Goal: Information Seeking & Learning: Learn about a topic

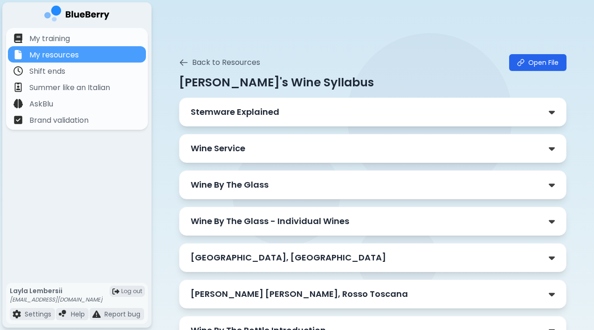
scroll to position [34, 0]
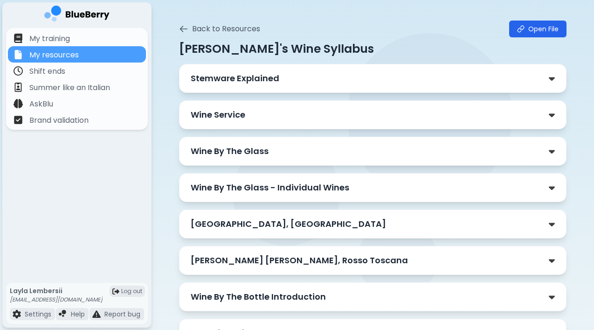
click at [272, 111] on div "Wine Service" at bounding box center [373, 114] width 365 height 13
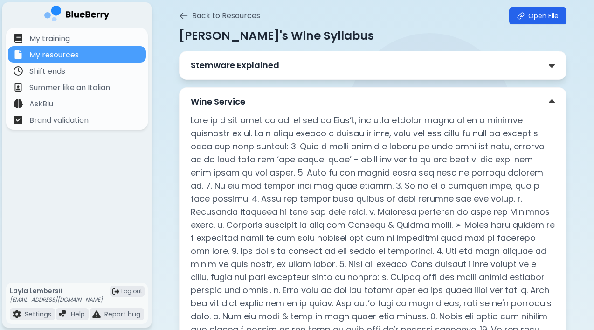
scroll to position [43, 0]
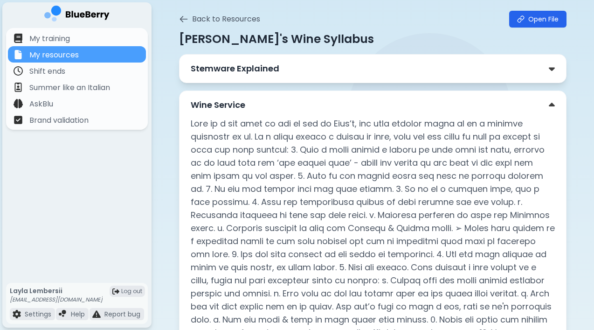
click at [547, 101] on div "Wine Service" at bounding box center [373, 104] width 365 height 13
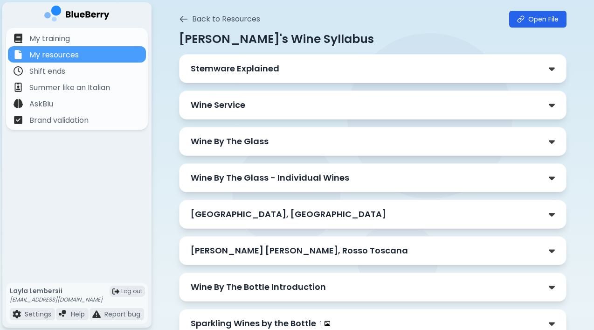
click at [527, 152] on div "Wine By The Glass" at bounding box center [373, 141] width 388 height 29
click at [518, 140] on div "Wine By The Glass" at bounding box center [373, 141] width 365 height 13
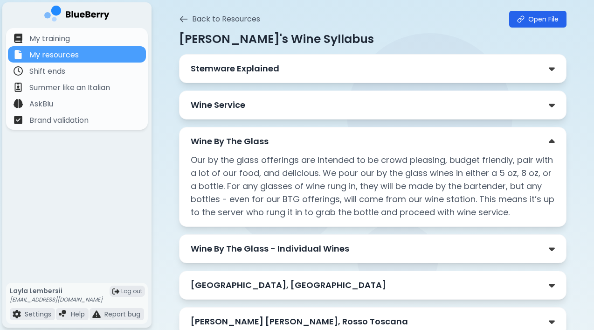
click at [548, 142] on div "Wine By The Glass" at bounding box center [373, 141] width 365 height 13
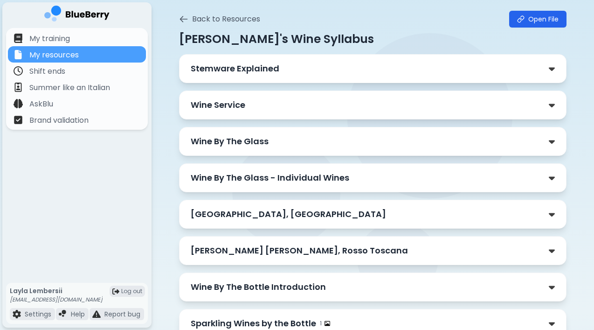
click at [554, 203] on div "[GEOGRAPHIC_DATA], [GEOGRAPHIC_DATA]" at bounding box center [373, 214] width 388 height 29
click at [540, 211] on div "[GEOGRAPHIC_DATA], [GEOGRAPHIC_DATA]" at bounding box center [373, 214] width 365 height 13
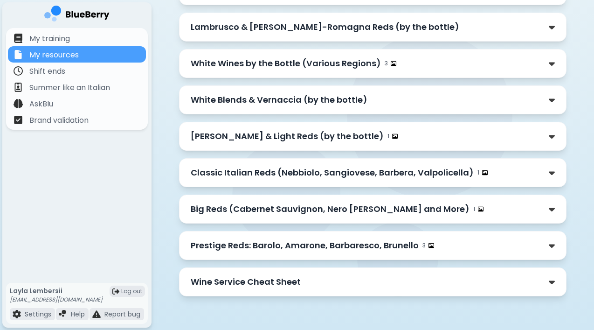
scroll to position [473, 0]
click at [533, 139] on div "[PERSON_NAME] & Light Reds (by the bottle) 1" at bounding box center [373, 136] width 365 height 13
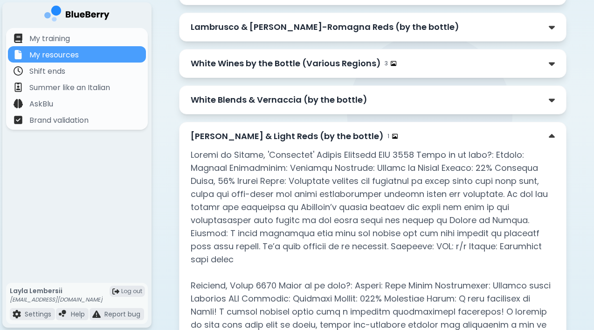
click at [533, 139] on div "[PERSON_NAME] & Light Reds (by the bottle) 1" at bounding box center [373, 136] width 365 height 13
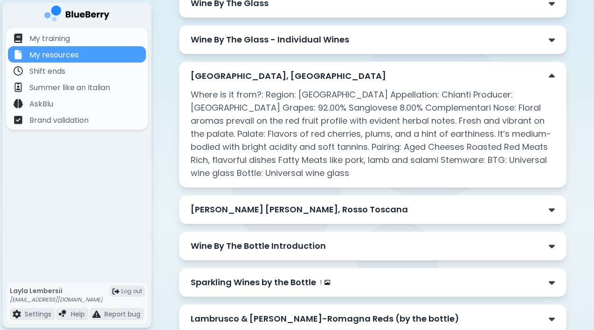
scroll to position [183, 0]
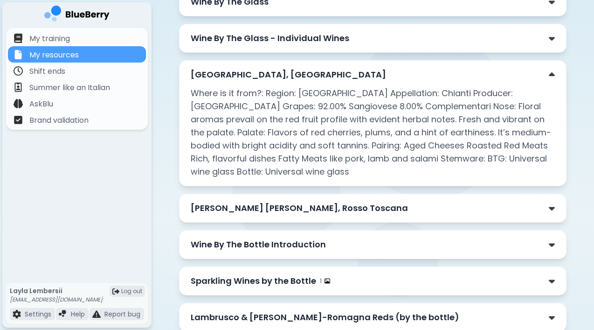
click at [548, 243] on div "Wine By The Bottle Introduction" at bounding box center [373, 244] width 365 height 13
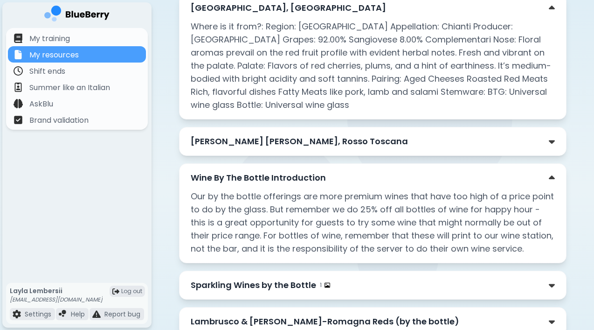
scroll to position [270, 0]
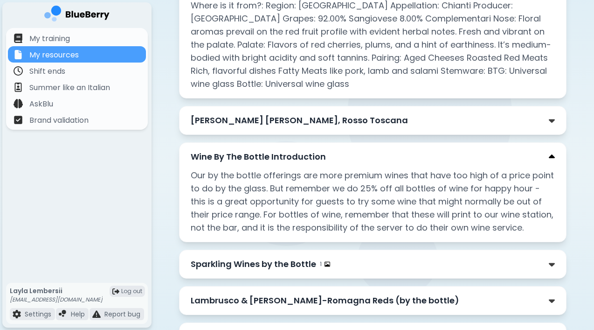
click at [550, 157] on img at bounding box center [552, 157] width 6 height 10
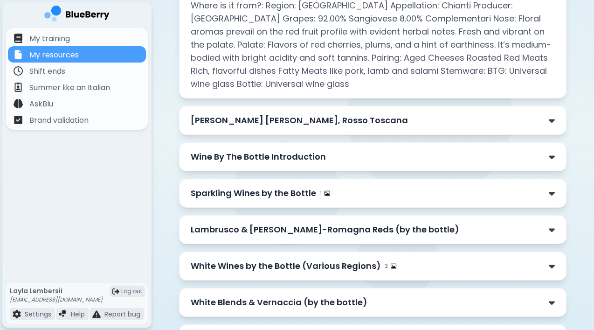
click at [537, 198] on div "Sparkling Wines by the Bottle 1" at bounding box center [373, 193] width 365 height 13
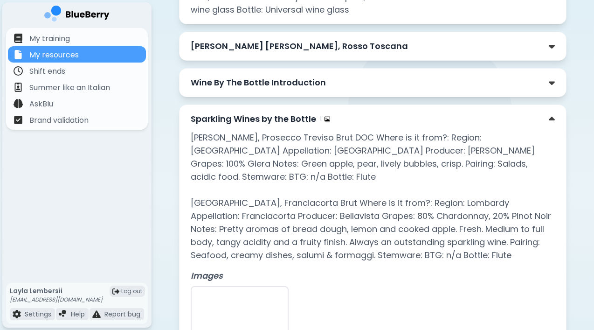
scroll to position [342, 0]
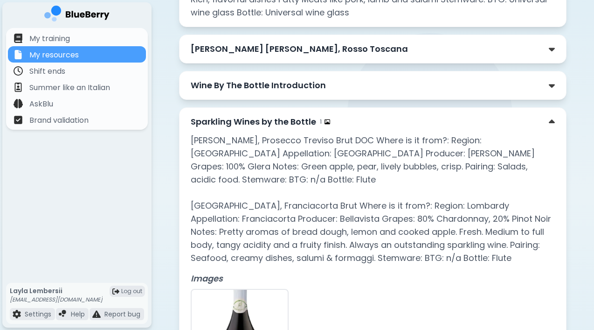
click at [543, 120] on div "Sparkling Wines by the Bottle 1" at bounding box center [373, 121] width 365 height 13
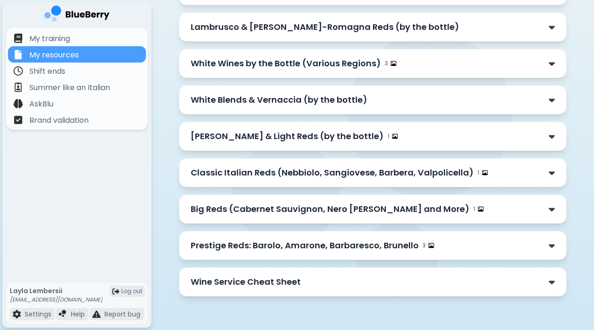
scroll to position [473, 0]
click at [481, 280] on div "Wine Service Cheat Sheet" at bounding box center [373, 281] width 365 height 13
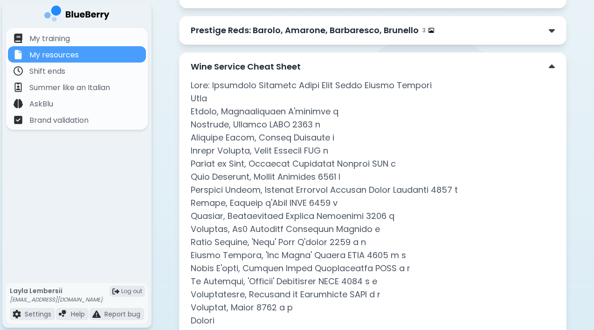
scroll to position [683, 0]
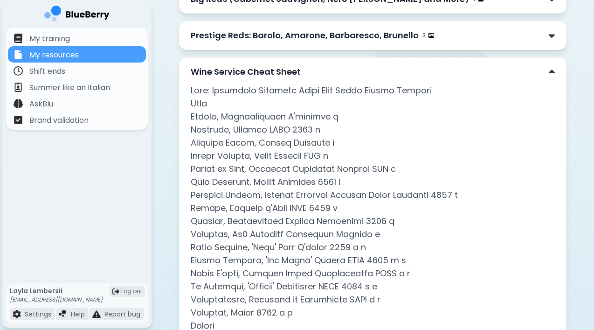
click at [268, 78] on p "Wine Service Cheat Sheet" at bounding box center [246, 71] width 110 height 13
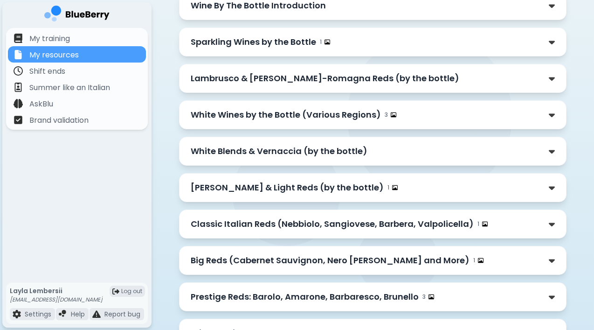
scroll to position [412, 0]
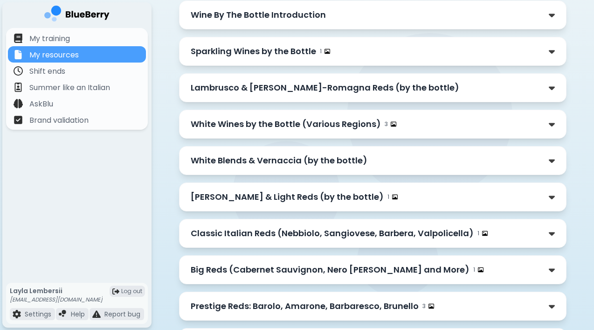
click at [298, 157] on p "White Blends & Vernaccia (by the bottle)" at bounding box center [279, 160] width 177 height 13
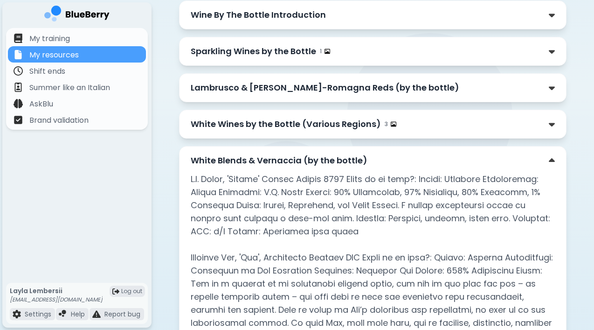
click at [298, 157] on p "White Blends & Vernaccia (by the bottle)" at bounding box center [279, 160] width 177 height 13
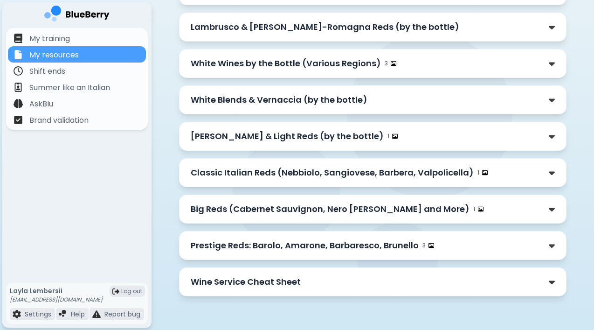
scroll to position [473, 0]
click at [273, 278] on p "Wine Service Cheat Sheet" at bounding box center [246, 281] width 110 height 13
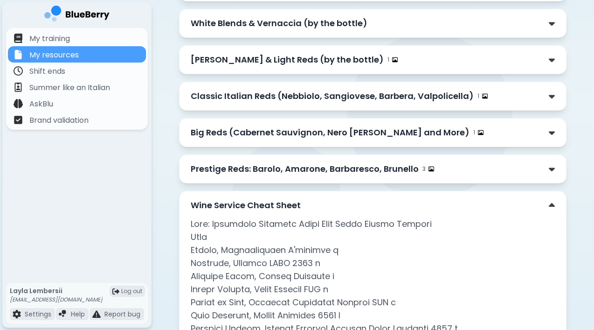
scroll to position [550, 0]
click at [256, 207] on p "Wine Service Cheat Sheet" at bounding box center [246, 204] width 110 height 13
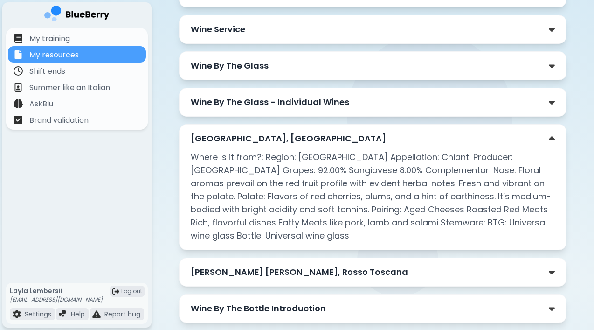
scroll to position [111, 0]
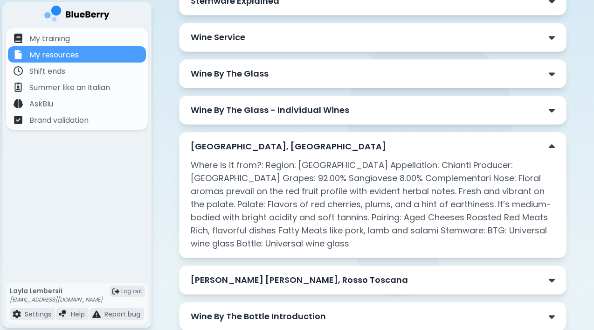
click at [258, 145] on p "[GEOGRAPHIC_DATA], [GEOGRAPHIC_DATA]" at bounding box center [288, 146] width 195 height 13
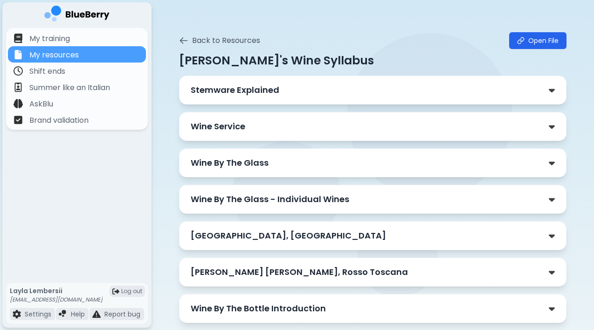
scroll to position [0, 0]
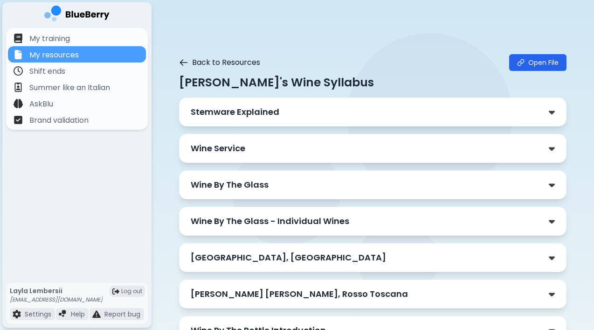
click at [186, 62] on icon at bounding box center [183, 63] width 7 height 6
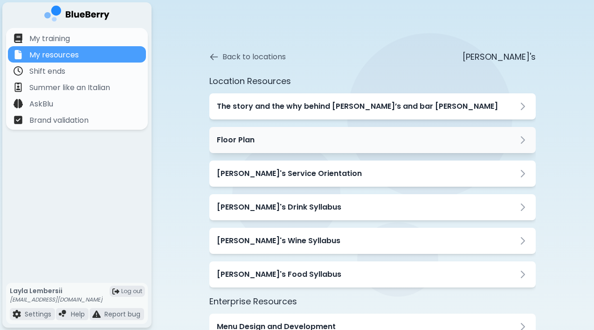
click at [263, 149] on div "Floor Plan" at bounding box center [372, 140] width 326 height 26
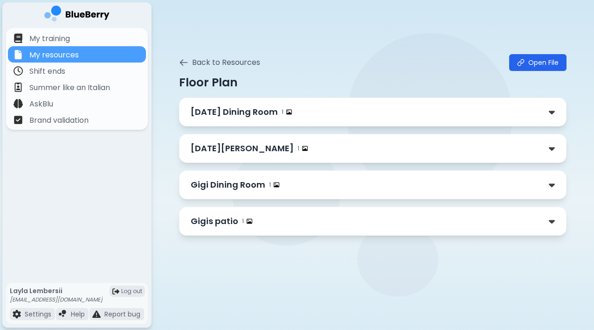
click at [254, 185] on p "Gigi Dining Room" at bounding box center [228, 184] width 75 height 13
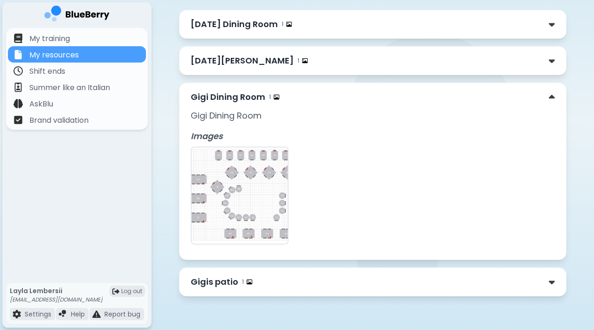
scroll to position [88, 0]
click at [256, 176] on img at bounding box center [240, 195] width 96 height 96
click at [226, 172] on img at bounding box center [240, 195] width 96 height 96
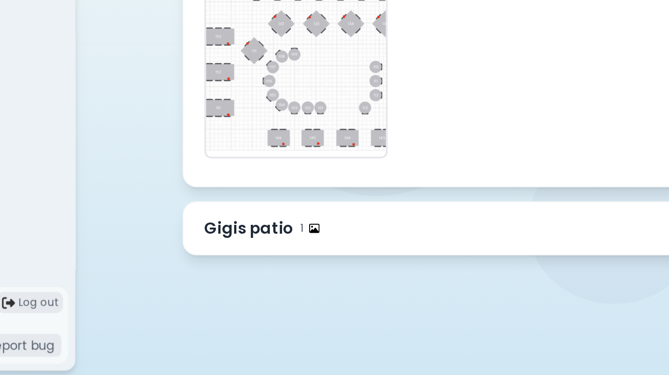
scroll to position [80, 0]
click at [221, 290] on p "Gigis patio" at bounding box center [245, 296] width 48 height 13
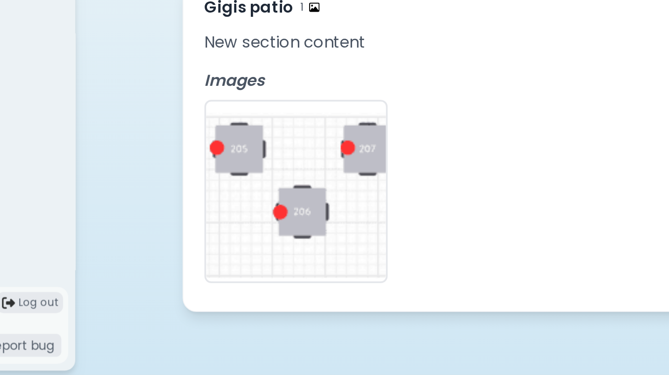
scroll to position [191, 0]
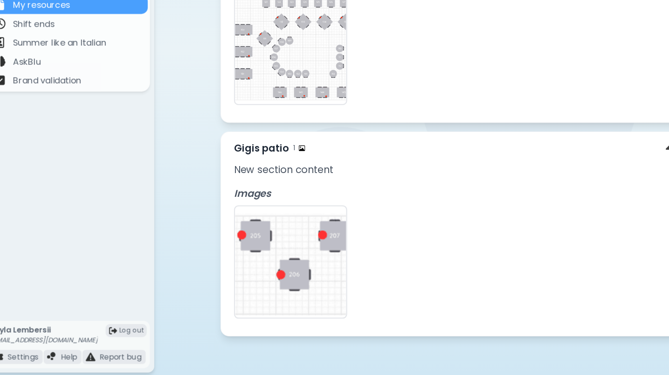
click at [267, 229] on img at bounding box center [269, 277] width 96 height 96
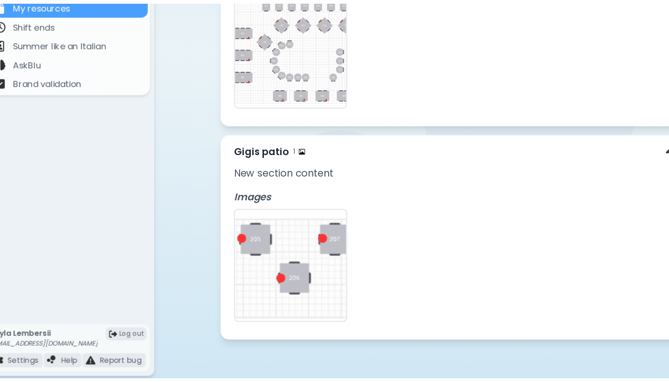
scroll to position [183, 0]
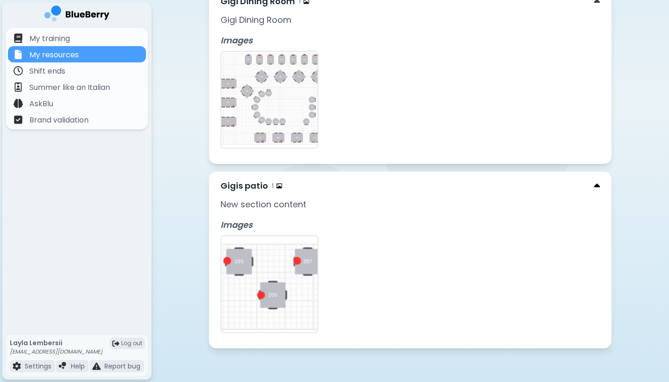
click at [594, 183] on img at bounding box center [597, 186] width 6 height 10
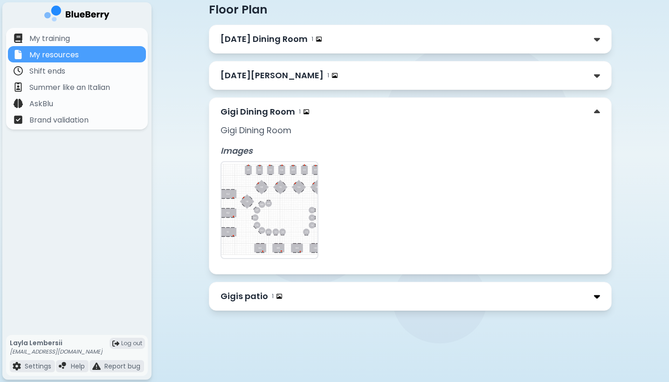
scroll to position [73, 0]
click at [281, 301] on div "Gigis patio 1" at bounding box center [411, 296] width 380 height 13
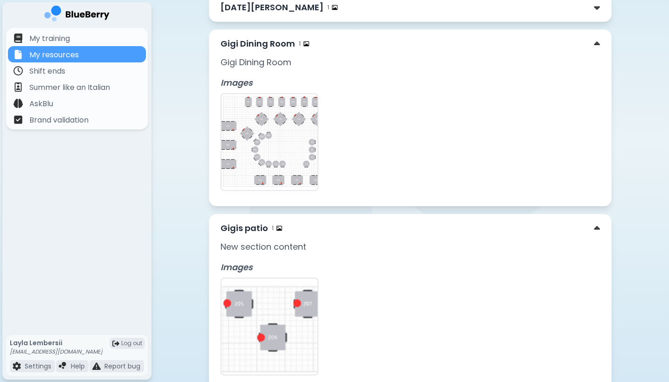
scroll to position [160, 0]
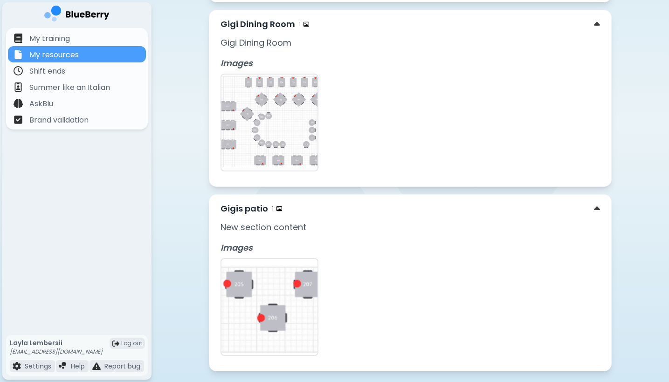
click at [273, 311] on img at bounding box center [269, 307] width 96 height 96
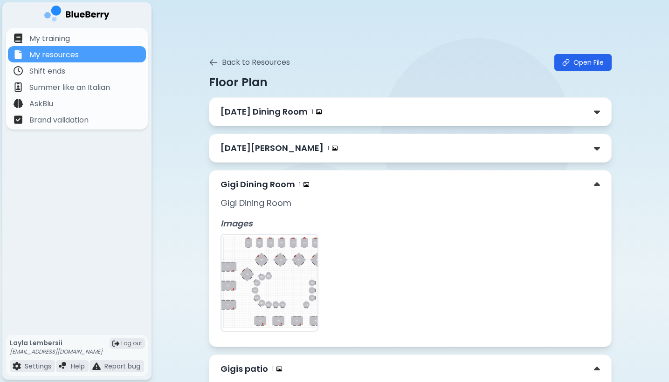
scroll to position [0, 0]
click at [301, 144] on div "[DATE][PERSON_NAME] 1" at bounding box center [411, 148] width 380 height 13
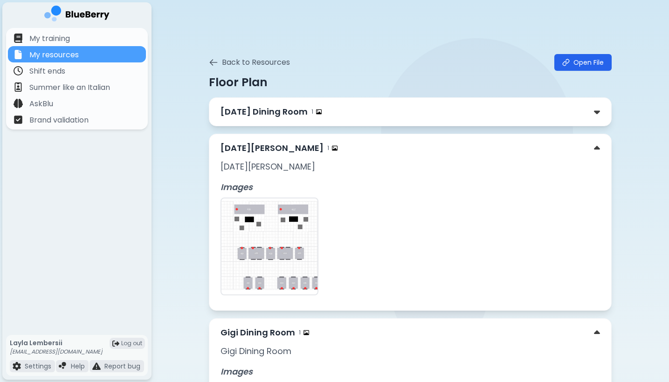
click at [350, 118] on div "[DATE] Dining Room 1" at bounding box center [410, 111] width 403 height 29
click at [339, 110] on div "[DATE] Dining Room 1" at bounding box center [411, 111] width 380 height 13
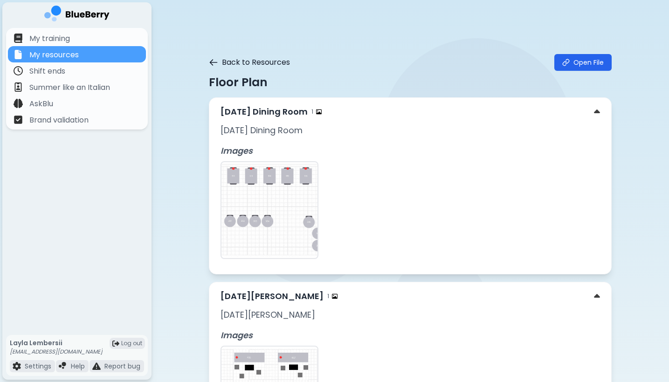
click at [212, 61] on icon at bounding box center [213, 63] width 7 height 6
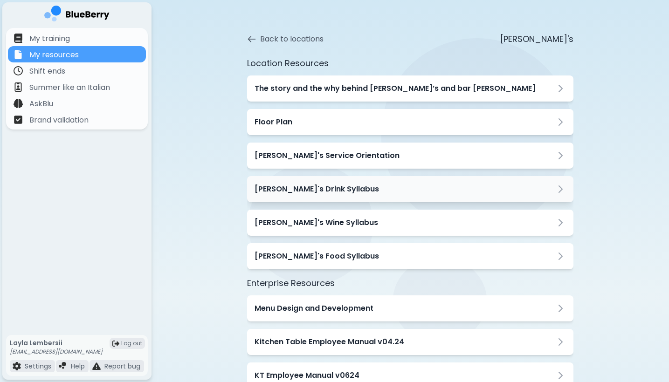
scroll to position [15, 0]
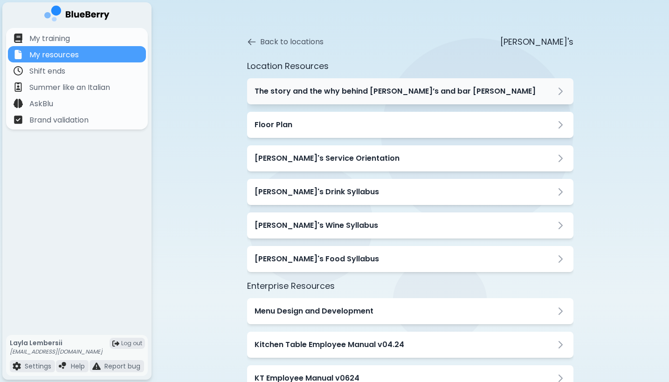
click at [310, 95] on h3 "The story and the why behind [PERSON_NAME]’s and bar [PERSON_NAME]" at bounding box center [395, 91] width 281 height 11
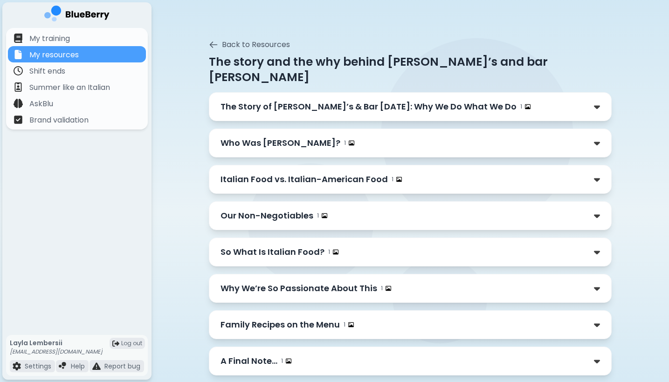
click at [299, 329] on div "A Final Note… 1" at bounding box center [411, 361] width 380 height 13
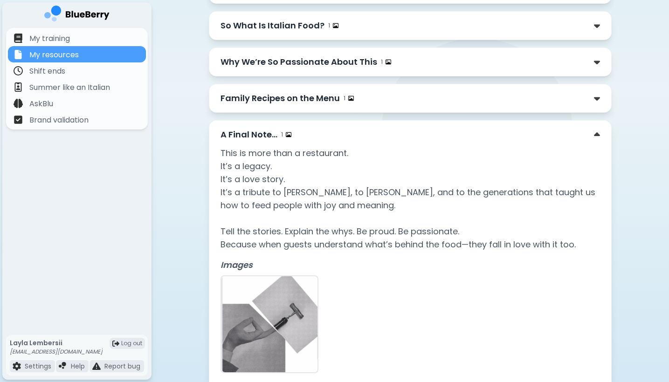
scroll to position [239, 0]
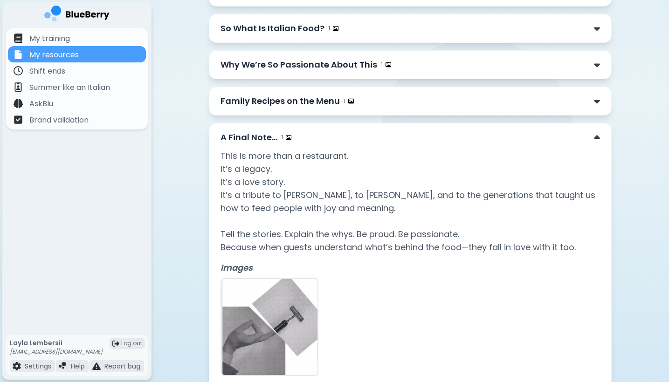
click at [302, 131] on div "A Final Note… 1" at bounding box center [411, 137] width 380 height 13
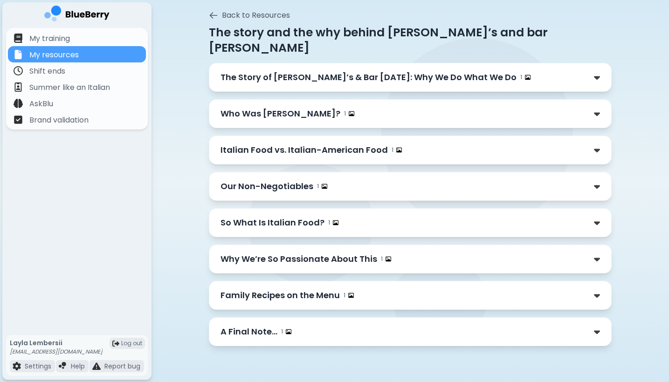
scroll to position [53, 0]
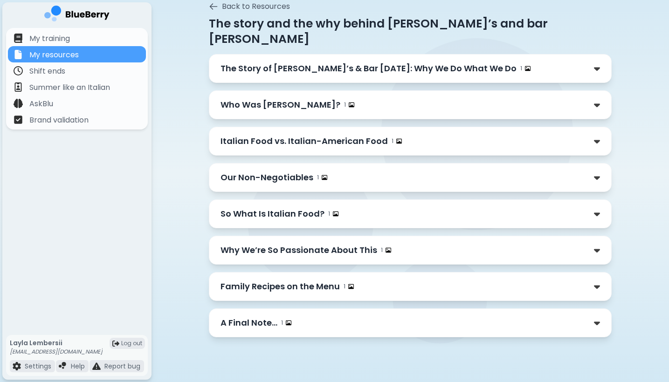
click at [278, 208] on p "So What Is Italian Food?" at bounding box center [273, 214] width 104 height 13
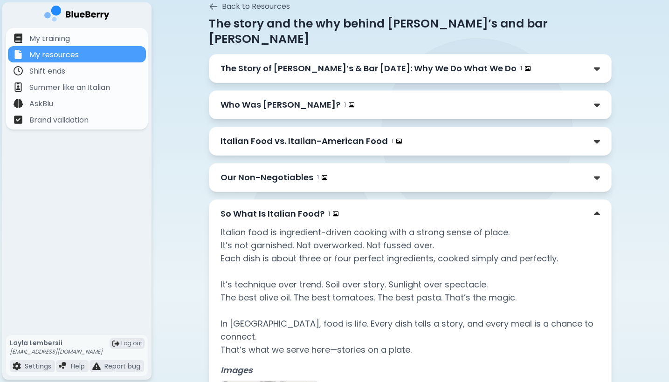
click at [278, 208] on p "So What Is Italian Food?" at bounding box center [273, 214] width 104 height 13
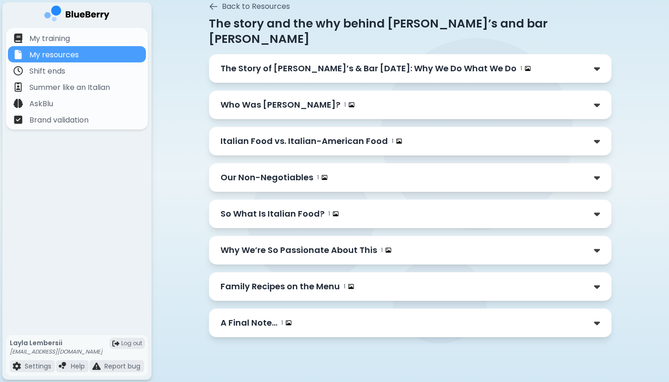
click at [265, 171] on p "Our Non-Negotiables" at bounding box center [267, 177] width 93 height 13
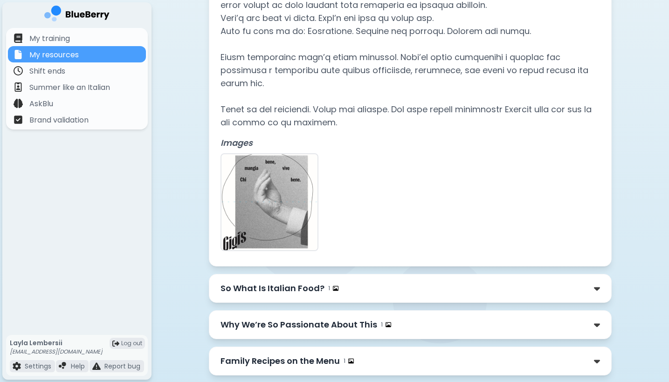
scroll to position [691, 0]
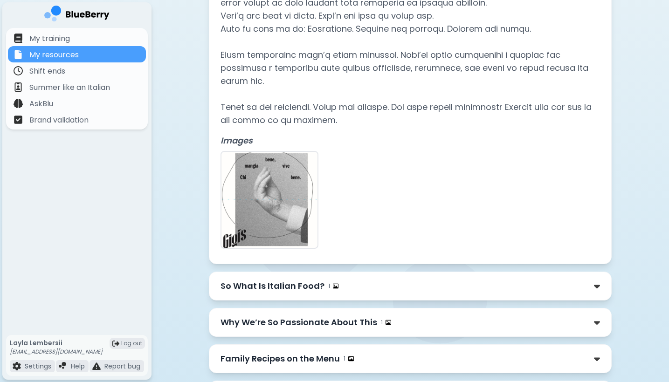
click at [428, 280] on div "So What Is Italian Food? 1" at bounding box center [411, 286] width 380 height 13
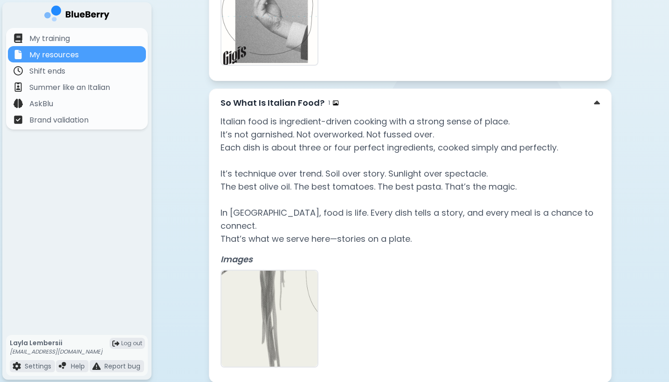
scroll to position [875, 0]
click at [388, 96] on div "So What Is Italian Food? 1" at bounding box center [411, 102] width 380 height 13
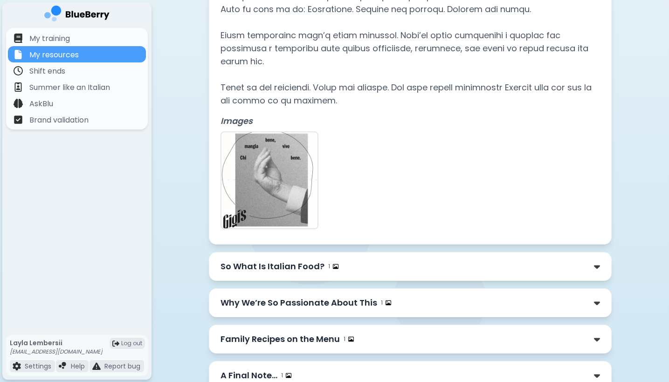
click at [394, 297] on div "Why We’re So Passionate About This 1" at bounding box center [411, 303] width 380 height 13
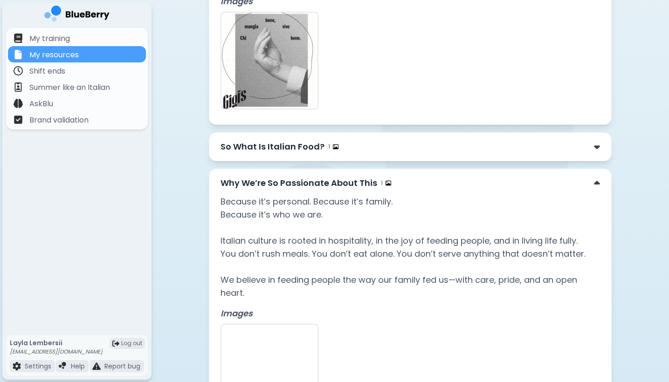
scroll to position [834, 0]
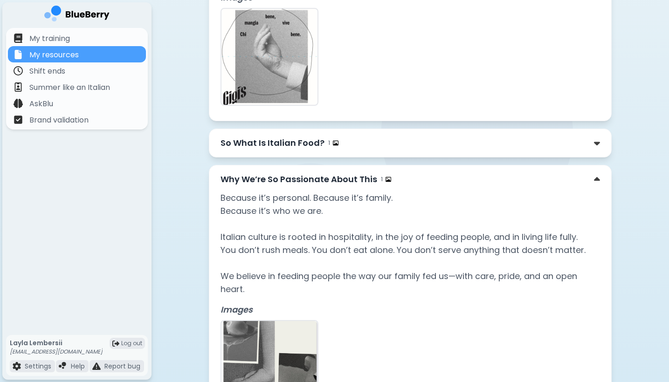
click at [451, 173] on div "Why We’re So Passionate About This 1" at bounding box center [411, 179] width 380 height 13
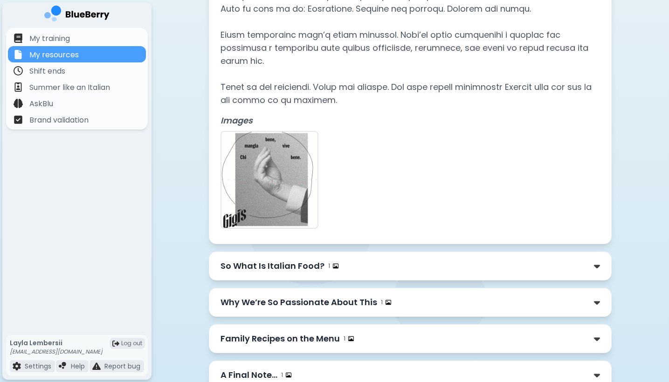
scroll to position [710, 0]
click at [408, 329] on div "Family Recipes on the Menu 1" at bounding box center [411, 339] width 380 height 13
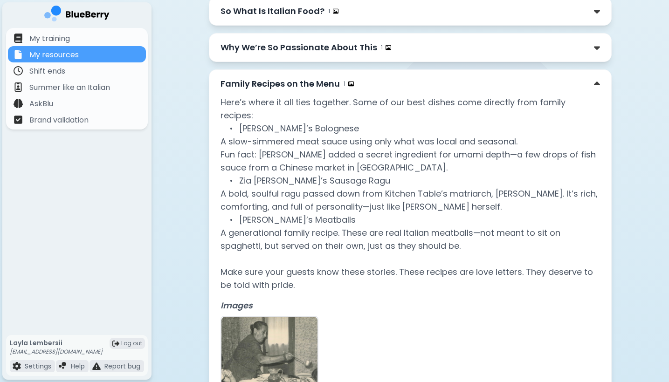
scroll to position [962, 0]
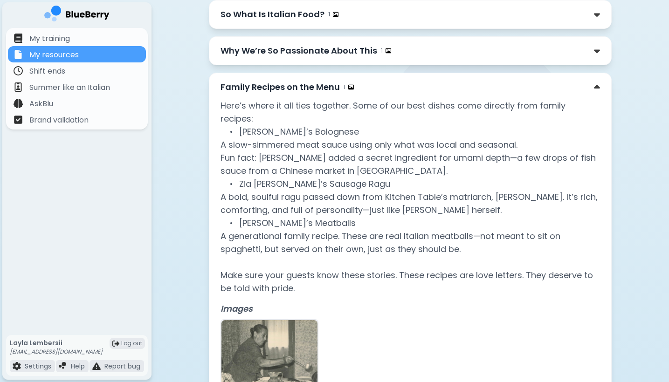
click at [408, 295] on div "Images" at bounding box center [411, 360] width 380 height 130
click at [450, 81] on div "Family Recipes on the Menu 1" at bounding box center [411, 87] width 380 height 13
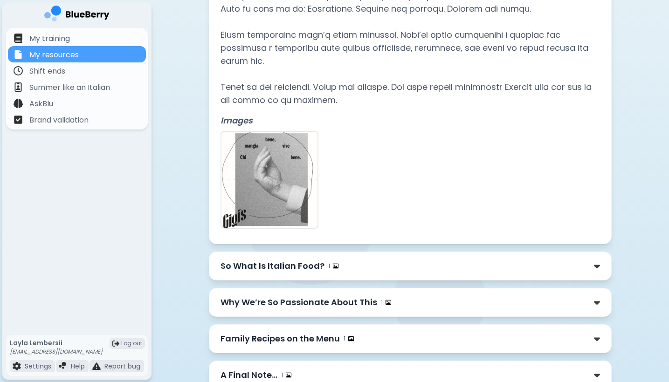
scroll to position [710, 0]
click at [501, 329] on div "A Final Note… 1" at bounding box center [411, 375] width 380 height 13
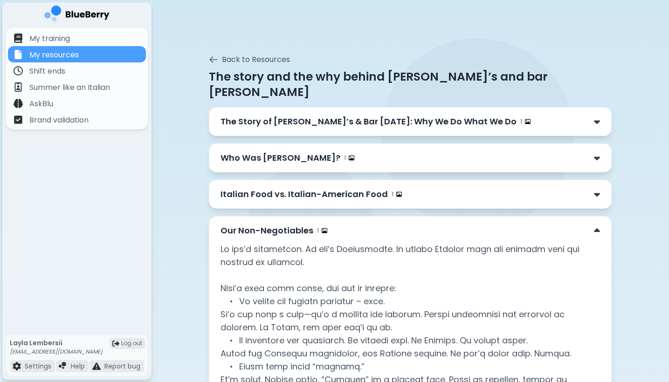
scroll to position [0, 0]
click at [287, 115] on p "The Story of [PERSON_NAME]’s & Bar [DATE]: Why We Do What We Do" at bounding box center [369, 121] width 296 height 13
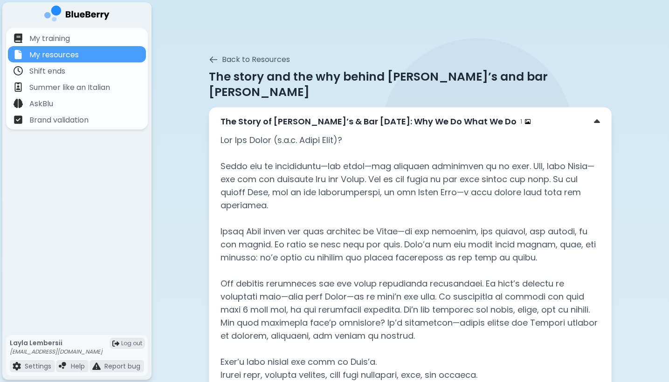
click at [287, 115] on p "The Story of [PERSON_NAME]’s & Bar [DATE]: Why We Do What We Do" at bounding box center [369, 121] width 296 height 13
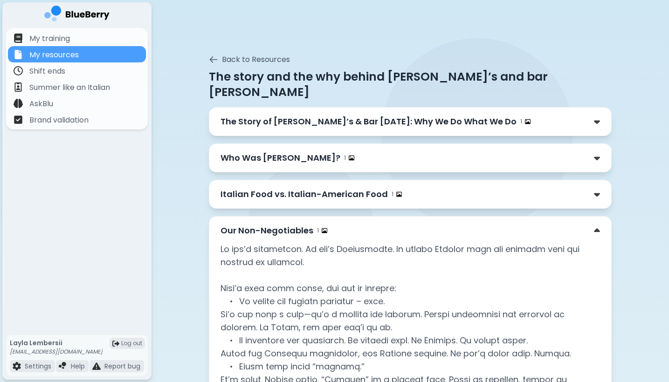
click at [256, 107] on div "The Story of [PERSON_NAME]’s & Bar [DATE]: Why We Do What We Do 1" at bounding box center [410, 121] width 403 height 29
click at [255, 115] on p "The Story of [PERSON_NAME]’s & Bar [DATE]: Why We Do What We Do" at bounding box center [369, 121] width 296 height 13
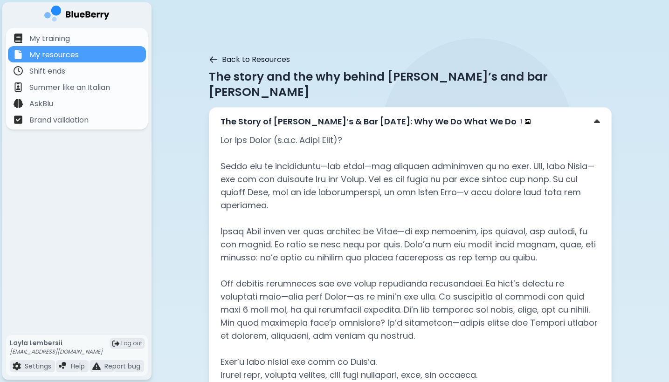
click at [214, 64] on button "Back to Resources" at bounding box center [249, 59] width 81 height 11
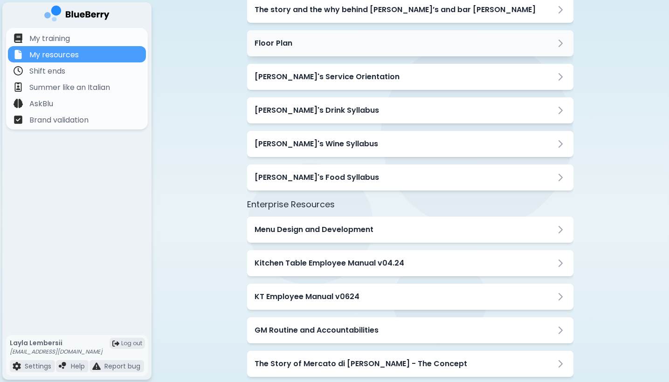
scroll to position [98, 0]
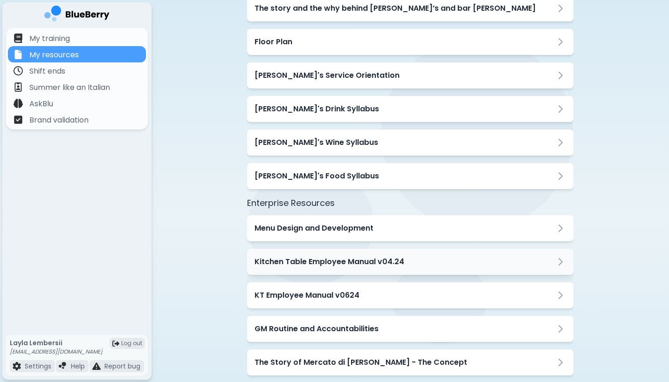
click at [298, 264] on h3 "Kitchen Table Employee Manual v04.24" at bounding box center [330, 261] width 150 height 11
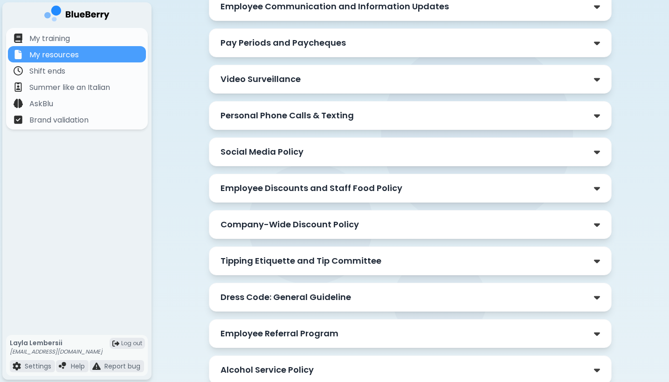
scroll to position [370, 0]
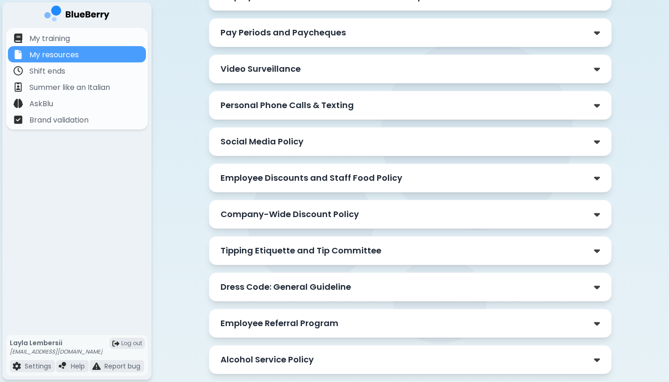
click at [284, 250] on p "Tipping Etiquette and Tip Committee" at bounding box center [301, 250] width 161 height 13
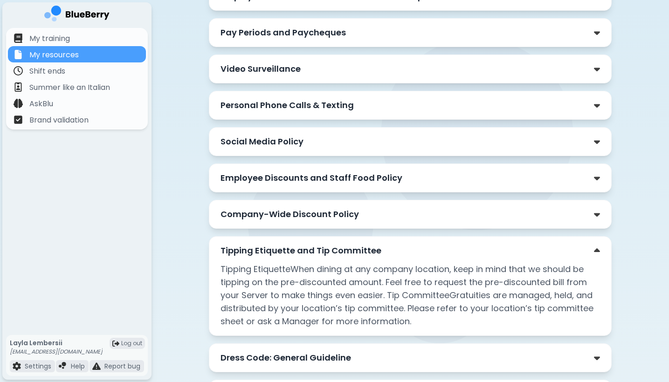
click at [284, 250] on p "Tipping Etiquette and Tip Committee" at bounding box center [301, 250] width 161 height 13
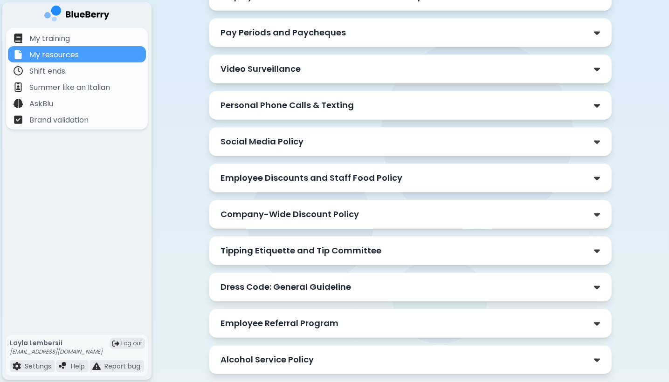
click at [285, 288] on p "Dress Code: General Guideline" at bounding box center [286, 287] width 131 height 13
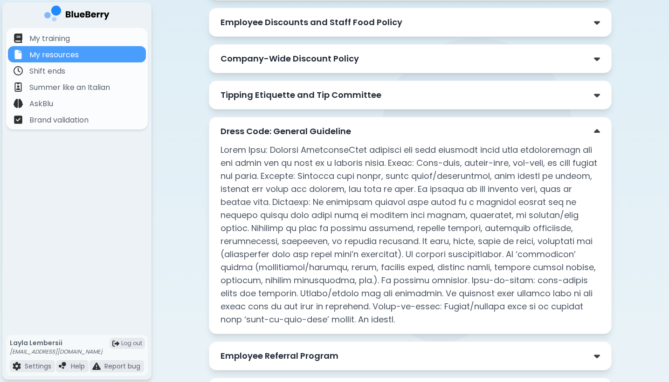
scroll to position [526, 0]
click at [502, 138] on div "Dress Code: General Guideline" at bounding box center [410, 225] width 403 height 217
click at [550, 129] on div "Dress Code: General Guideline" at bounding box center [411, 131] width 380 height 13
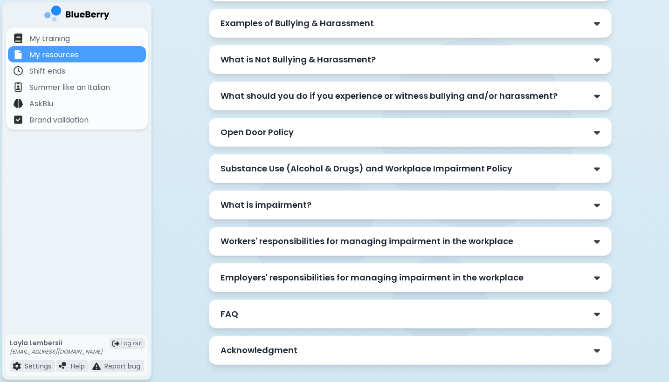
scroll to position [1287, 0]
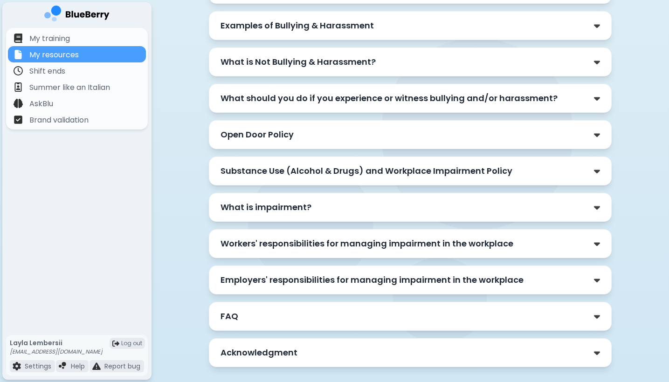
click at [468, 170] on p "Substance Use (Alcohol & Drugs) and Workplace Impairment Policy" at bounding box center [367, 171] width 292 height 13
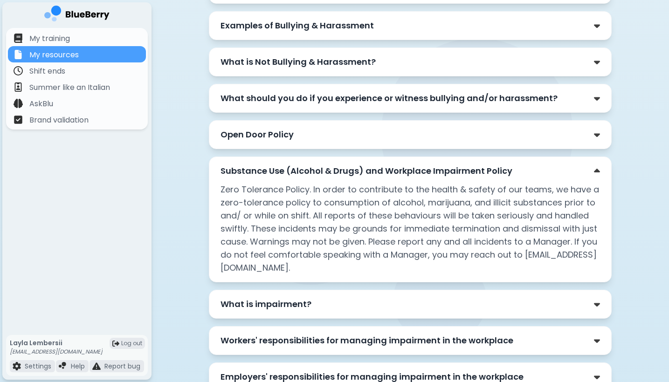
click at [468, 170] on p "Substance Use (Alcohol & Drugs) and Workplace Impairment Policy" at bounding box center [367, 171] width 292 height 13
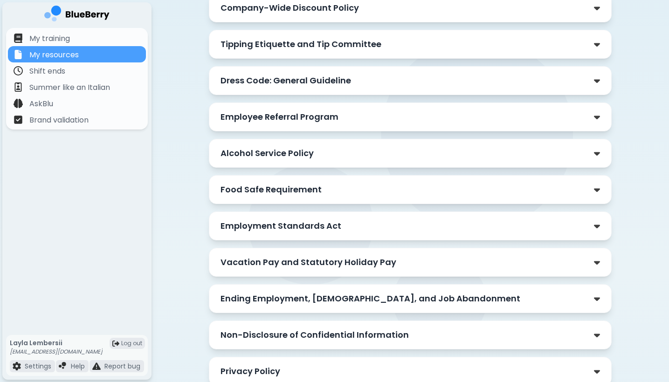
scroll to position [567, 0]
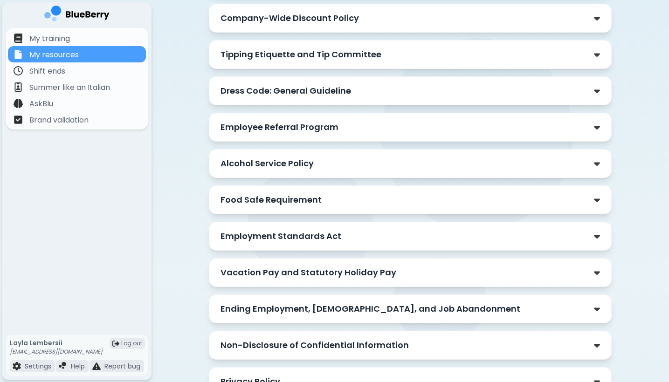
click at [468, 170] on div "Alcohol Service Policy" at bounding box center [411, 163] width 380 height 13
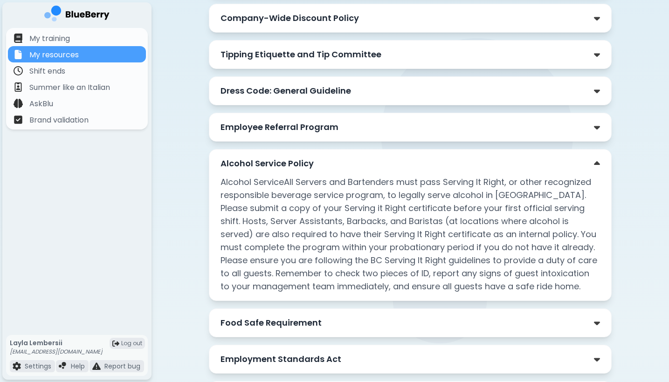
click at [495, 163] on div "Alcohol Service Policy" at bounding box center [411, 163] width 380 height 13
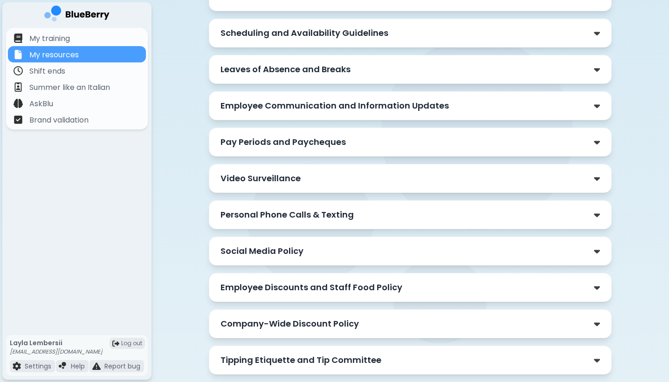
scroll to position [257, 0]
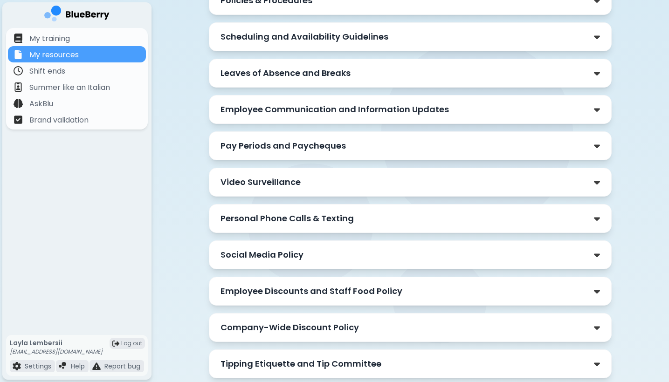
click at [490, 147] on div "Pay Periods and Paycheques" at bounding box center [411, 145] width 380 height 13
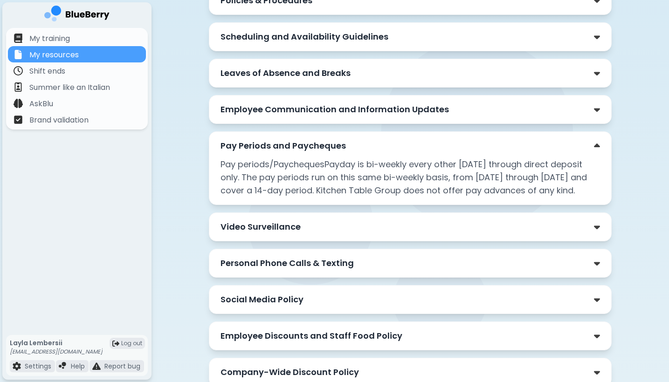
click at [490, 147] on div "Pay Periods and Paycheques" at bounding box center [411, 145] width 380 height 13
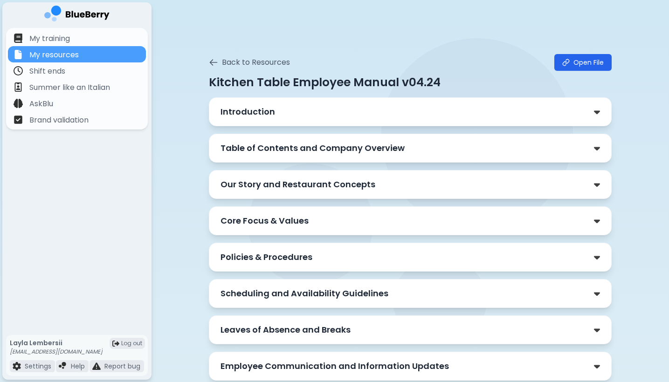
scroll to position [0, 0]
click at [294, 259] on p "Policies & Procedures" at bounding box center [267, 257] width 92 height 13
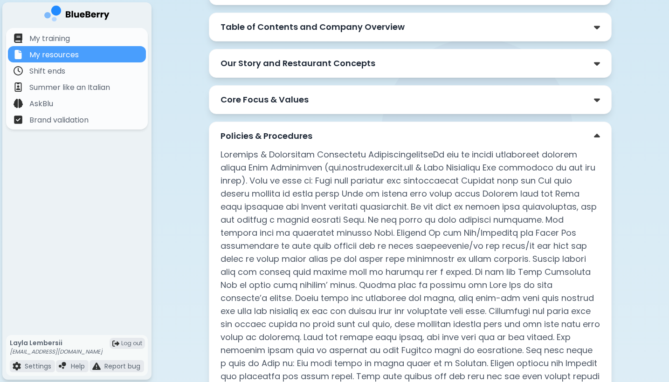
scroll to position [134, 0]
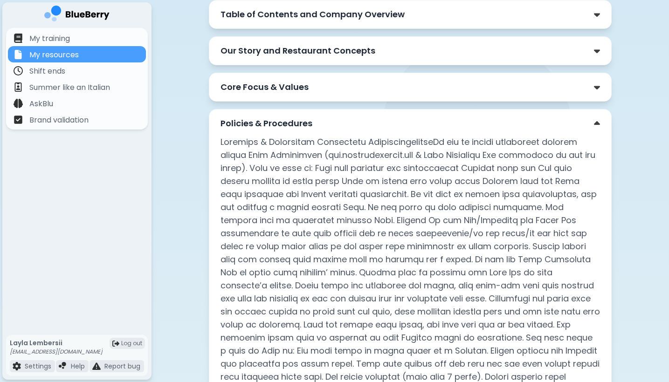
click at [278, 122] on p "Policies & Procedures" at bounding box center [267, 123] width 92 height 13
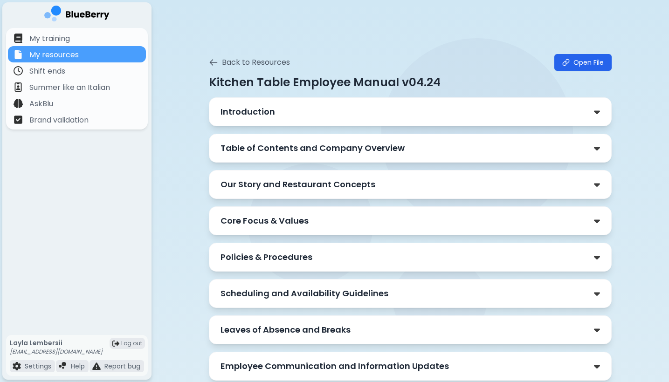
scroll to position [0, 0]
click at [214, 62] on icon at bounding box center [213, 62] width 9 height 9
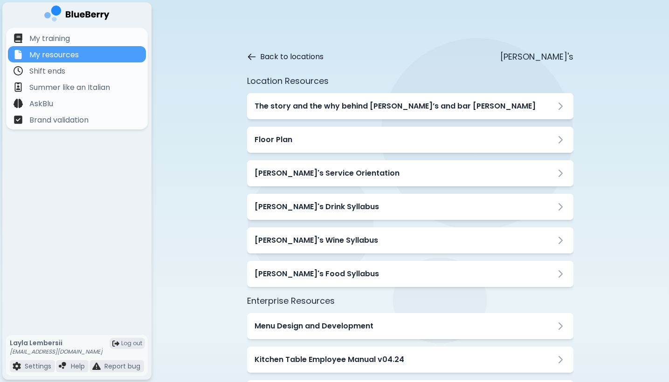
click at [256, 53] on icon at bounding box center [251, 56] width 9 height 9
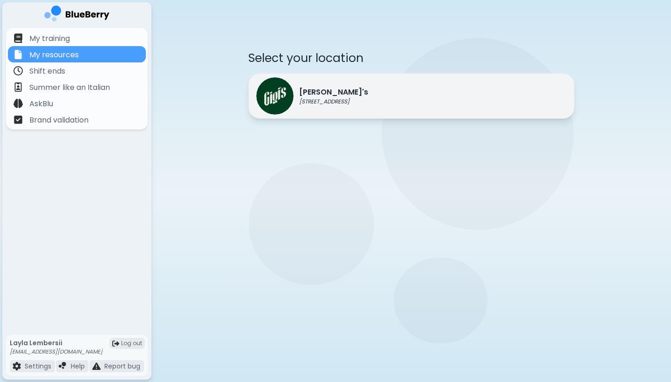
click at [285, 96] on img at bounding box center [274, 95] width 37 height 37
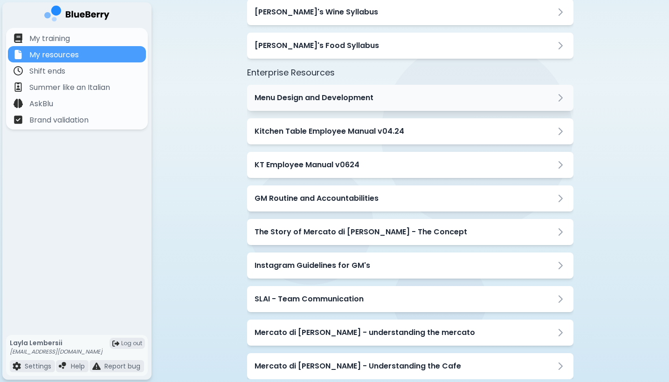
scroll to position [235, 0]
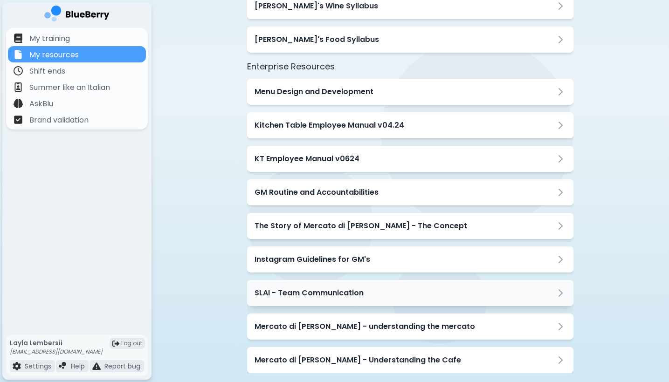
click at [335, 294] on h3 "SLAI - Team Communication" at bounding box center [309, 293] width 109 height 11
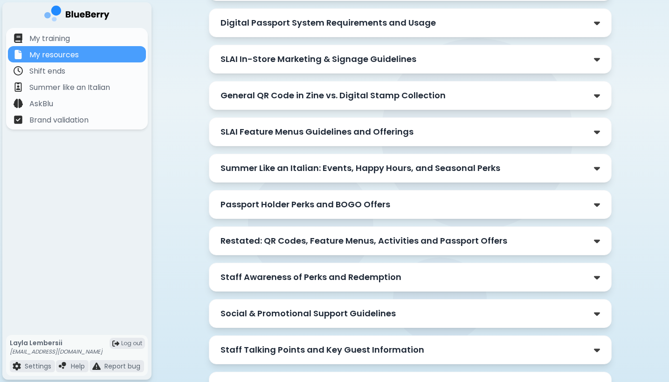
click at [315, 59] on p "SLAI In-Store Marketing & Signage Guidelines" at bounding box center [319, 59] width 196 height 13
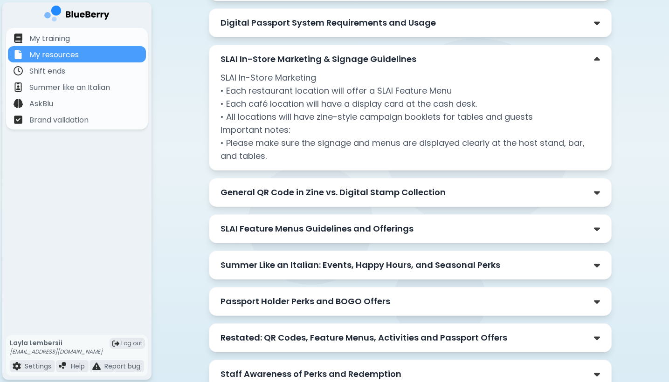
click at [316, 59] on p "SLAI In-Store Marketing & Signage Guidelines" at bounding box center [319, 59] width 196 height 13
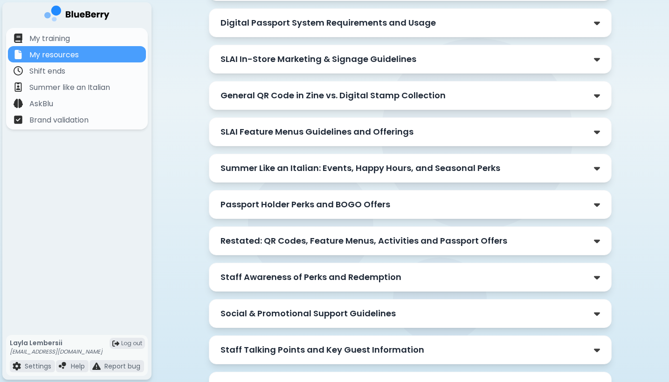
click at [303, 98] on p "General QR Code in Zine vs. Digital Stamp Collection" at bounding box center [333, 95] width 225 height 13
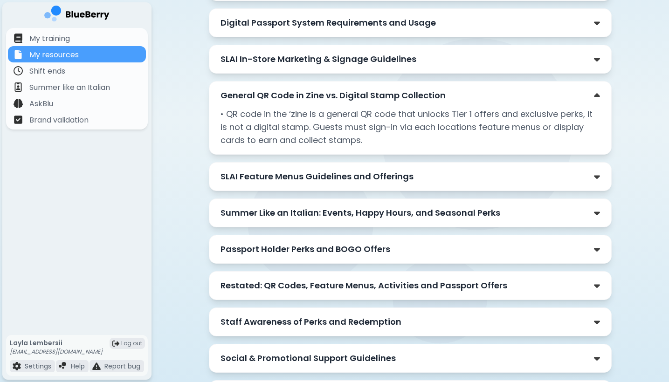
click at [303, 98] on p "General QR Code in Zine vs. Digital Stamp Collection" at bounding box center [333, 95] width 225 height 13
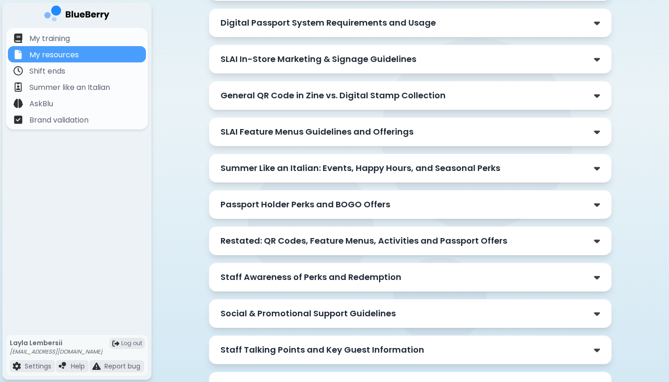
click at [335, 169] on p "Summer Like an Italian: Events, Happy Hours, and Seasonal Perks" at bounding box center [361, 168] width 280 height 13
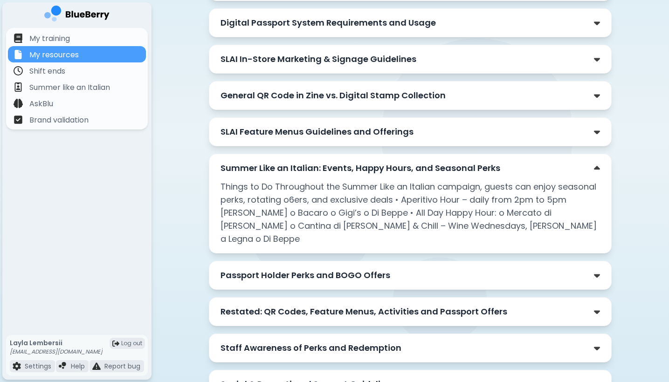
click at [335, 169] on p "Summer Like an Italian: Events, Happy Hours, and Seasonal Perks" at bounding box center [361, 168] width 280 height 13
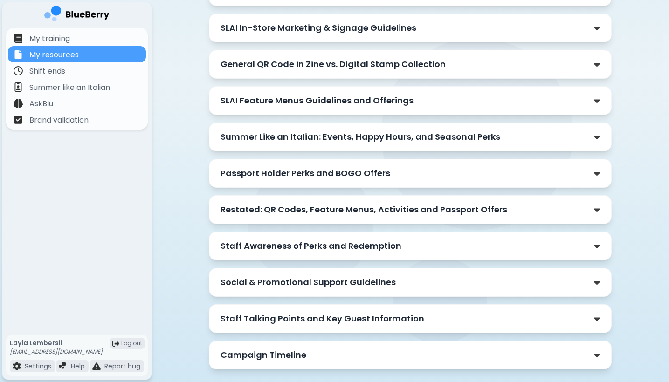
scroll to position [276, 0]
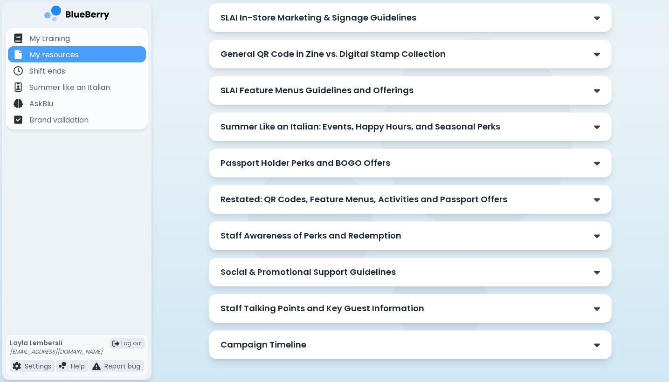
click at [339, 237] on p "Staff Awareness of Perks and Redemption" at bounding box center [311, 235] width 181 height 13
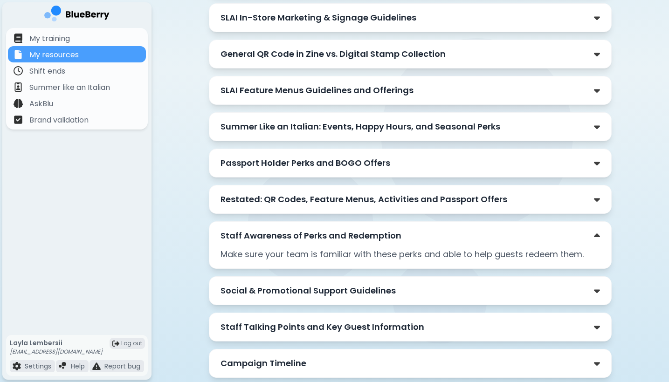
click at [429, 236] on div "Staff Awareness of Perks and Redemption" at bounding box center [411, 235] width 380 height 13
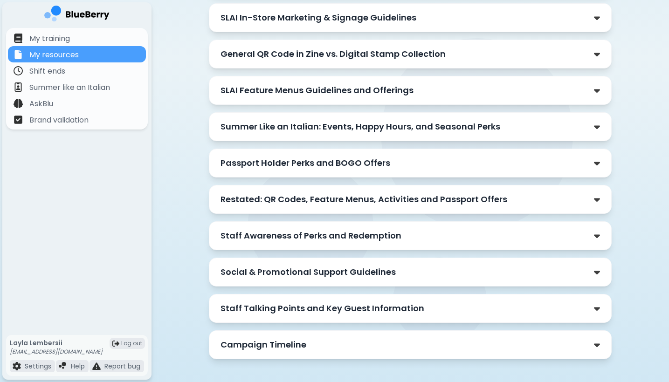
click at [424, 201] on p "Restated: QR Codes, Feature Menus, Activities and Passport Offers" at bounding box center [364, 199] width 287 height 13
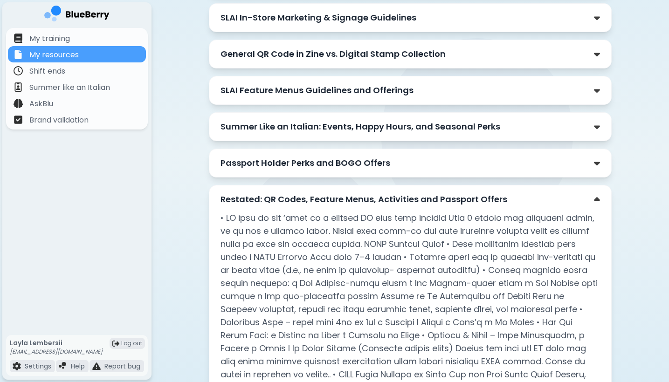
click at [424, 201] on p "Restated: QR Codes, Feature Menus, Activities and Passport Offers" at bounding box center [364, 199] width 287 height 13
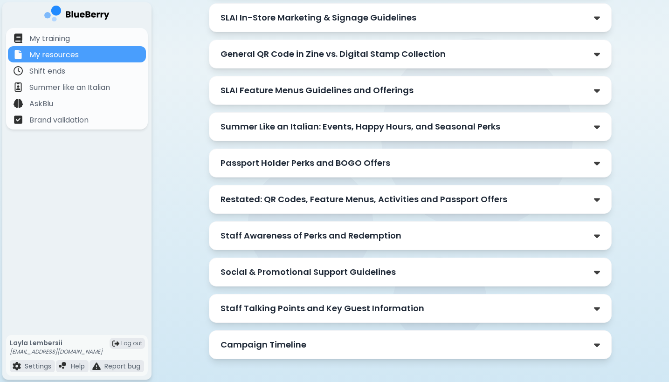
click at [388, 317] on div "Staff Talking Points and Key Guest Information" at bounding box center [410, 308] width 403 height 29
click at [386, 309] on p "Staff Talking Points and Key Guest Information" at bounding box center [323, 308] width 204 height 13
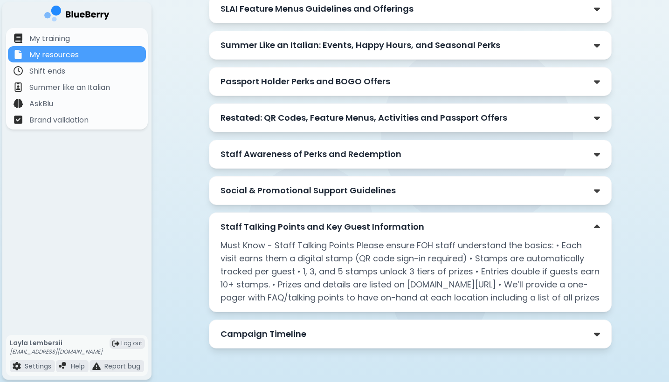
scroll to position [364, 0]
click at [561, 224] on div "Staff Talking Points and Key Guest Information" at bounding box center [411, 227] width 380 height 13
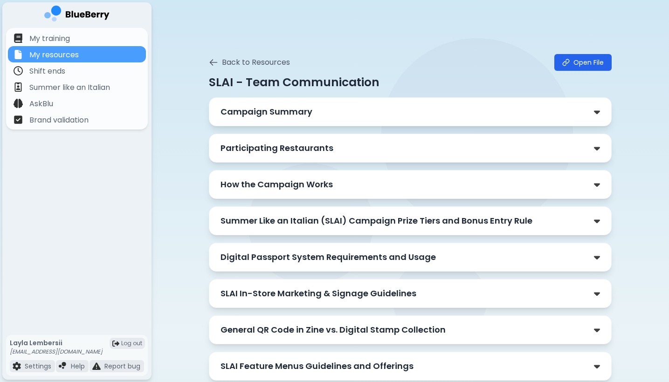
scroll to position [0, 0]
click at [212, 62] on icon at bounding box center [213, 62] width 9 height 9
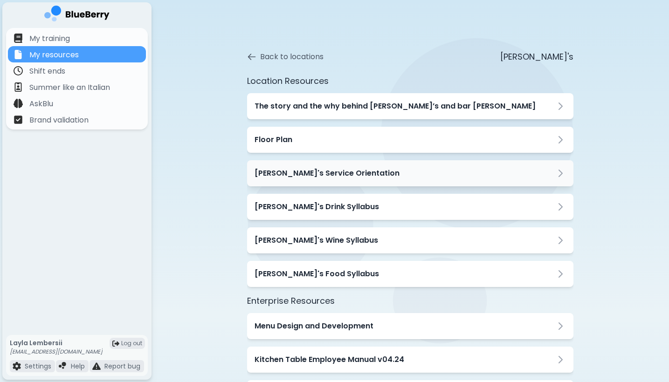
click at [329, 181] on div "[PERSON_NAME]'s Service Orientation" at bounding box center [410, 173] width 326 height 26
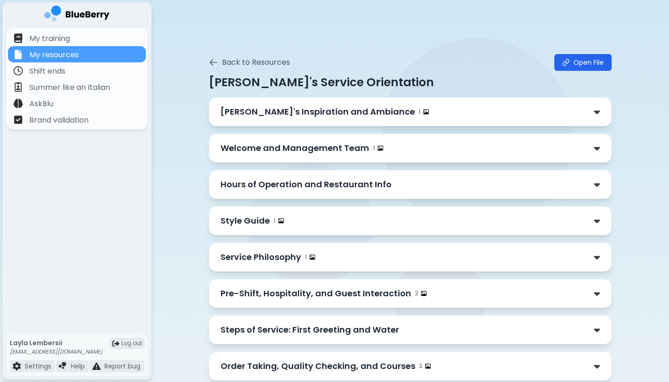
click at [323, 218] on div "Style Guide 1" at bounding box center [411, 221] width 380 height 13
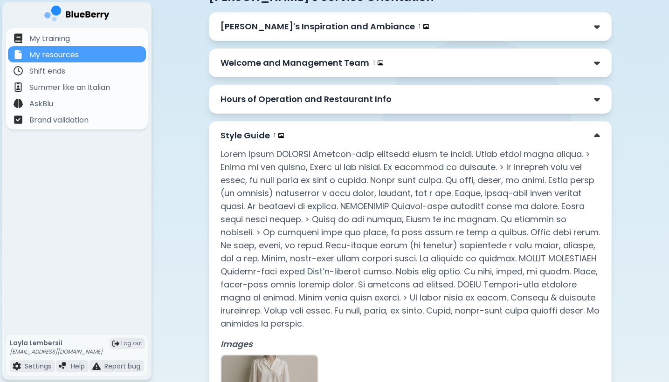
scroll to position [88, 0]
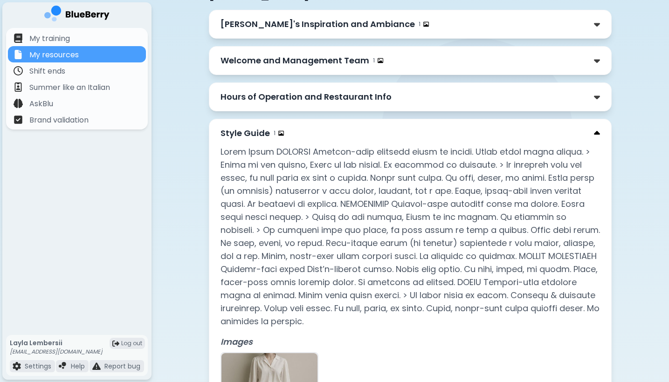
click at [594, 132] on img at bounding box center [597, 134] width 6 height 10
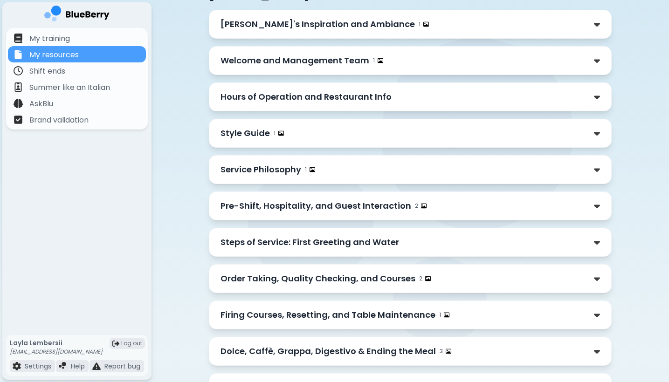
click at [576, 213] on div "Pre-Shift, Hospitality, and Guest Interaction 2" at bounding box center [410, 206] width 403 height 29
click at [587, 173] on div "Service Philosophy 1" at bounding box center [411, 169] width 380 height 13
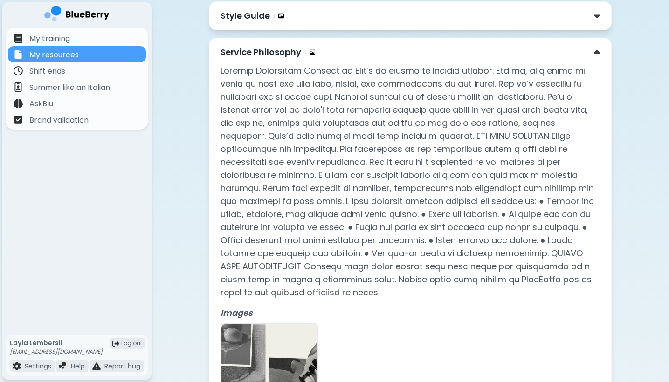
scroll to position [205, 0]
click at [594, 50] on img at bounding box center [597, 53] width 6 height 10
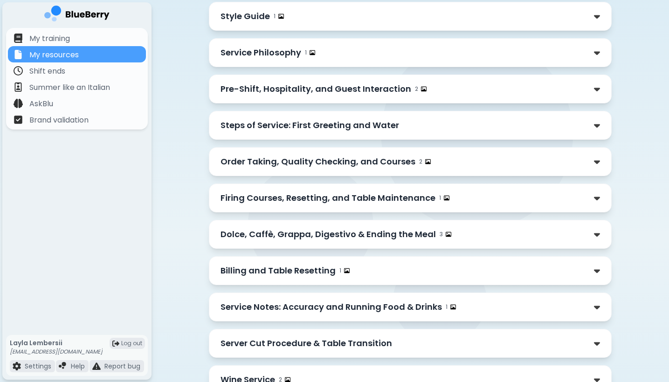
click at [594, 83] on div "Pre-Shift, Hospitality, and Guest Interaction 2" at bounding box center [411, 89] width 380 height 13
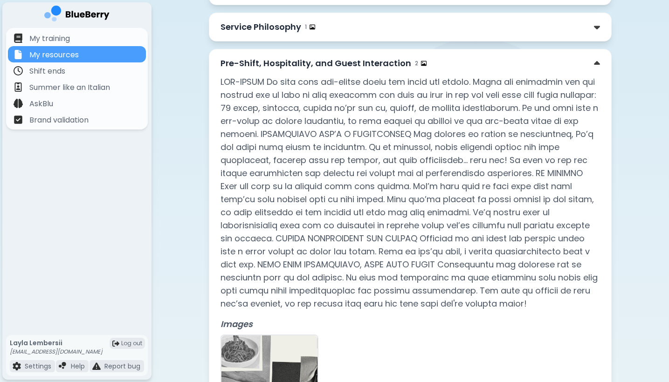
scroll to position [245, 0]
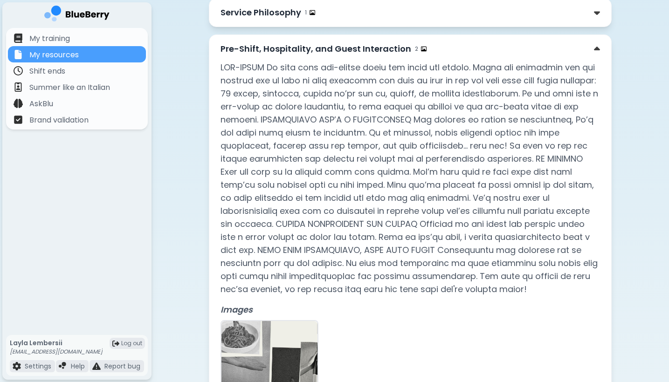
click at [567, 49] on div "Pre-Shift, Hospitality, and Guest Interaction 2" at bounding box center [411, 48] width 380 height 13
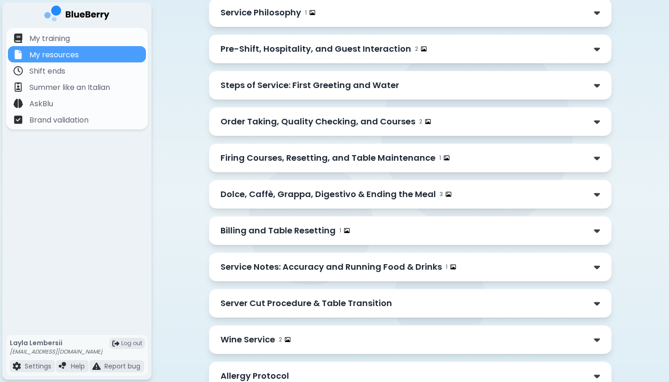
click at [544, 81] on div "Steps of Service: First Greeting and Water" at bounding box center [411, 85] width 380 height 13
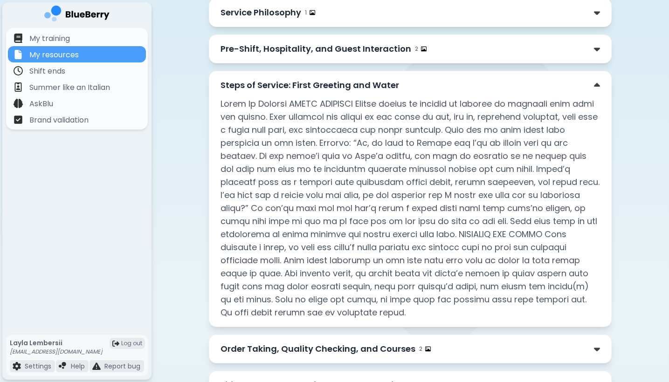
click at [554, 80] on div "Steps of Service: First Greeting and Water" at bounding box center [411, 85] width 380 height 13
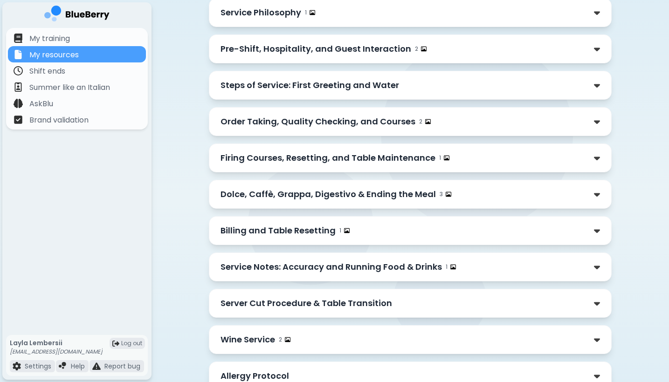
click at [554, 80] on div "Steps of Service: First Greeting and Water" at bounding box center [411, 85] width 380 height 13
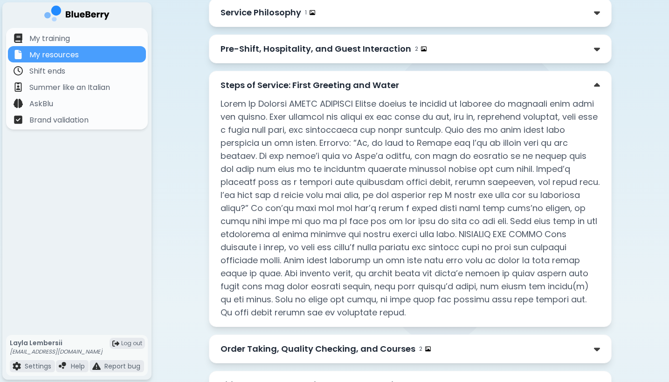
click at [578, 90] on div "Steps of Service: First Greeting and Water" at bounding box center [411, 85] width 380 height 13
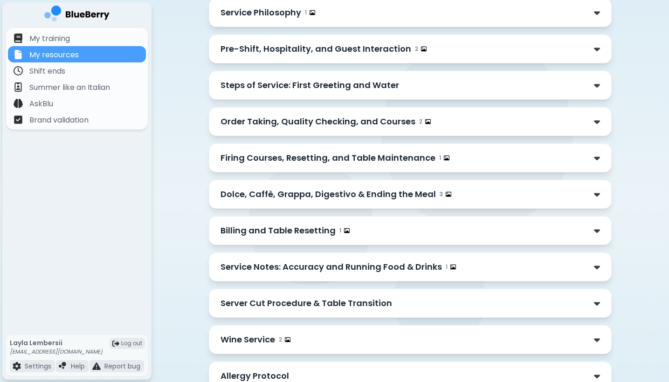
click at [511, 120] on div "Order Taking, Quality Checking, and Courses 2" at bounding box center [411, 121] width 380 height 13
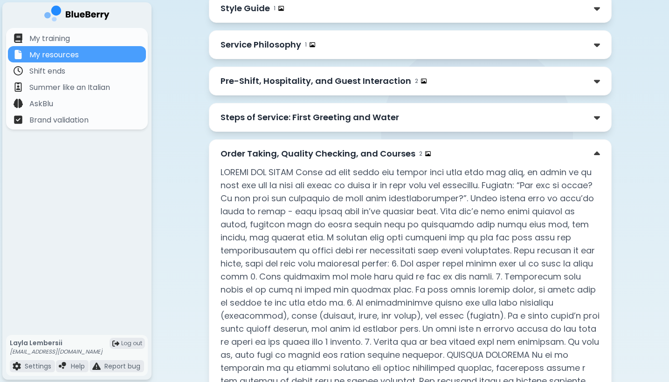
scroll to position [204, 0]
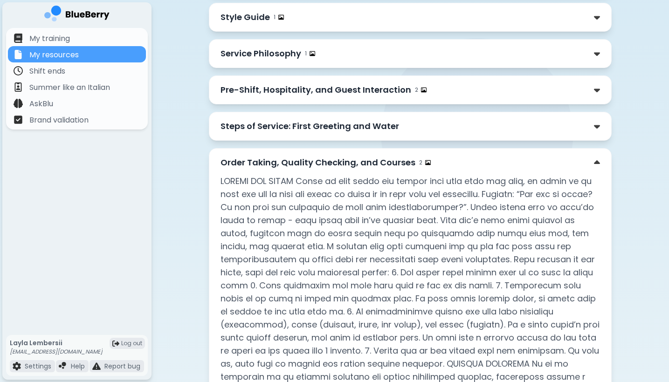
click at [519, 169] on div "Order Taking, Quality Checking, and Courses 2" at bounding box center [411, 162] width 380 height 13
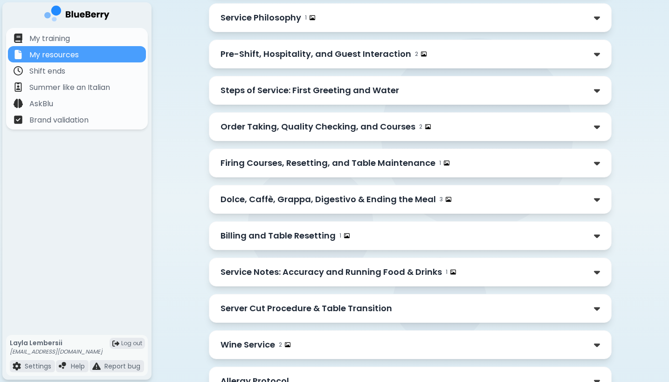
scroll to position [245, 0]
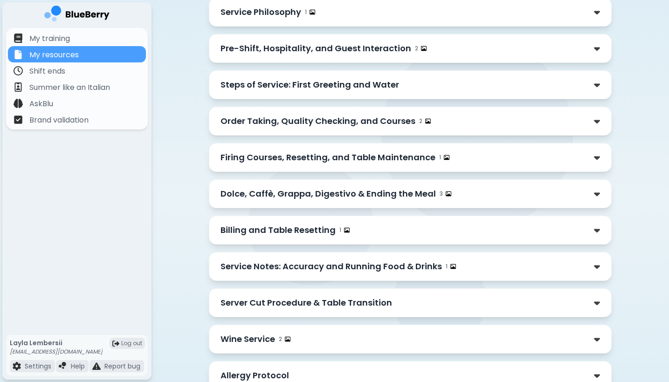
click at [498, 159] on div "Firing Courses, Resetting, and Table Maintenance 1" at bounding box center [411, 157] width 380 height 13
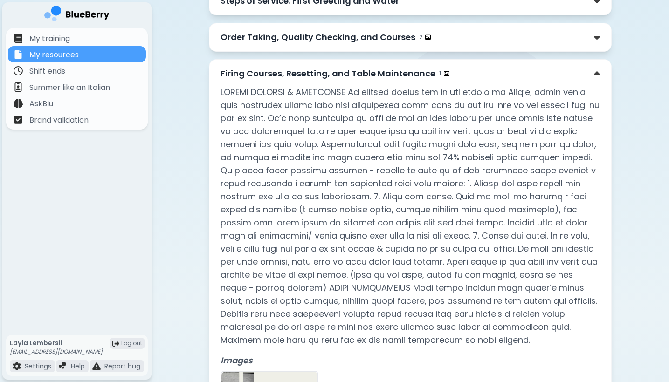
scroll to position [332, 0]
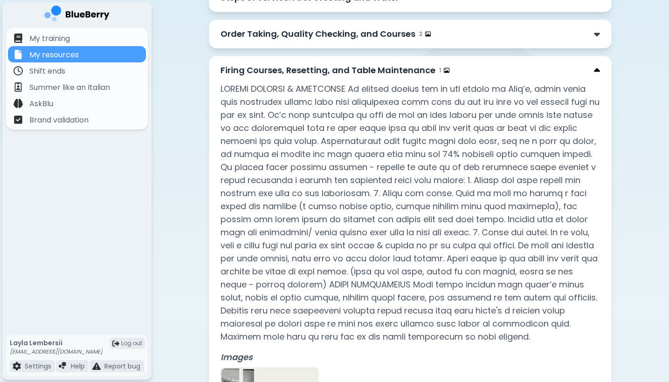
click at [594, 74] on img at bounding box center [597, 71] width 6 height 10
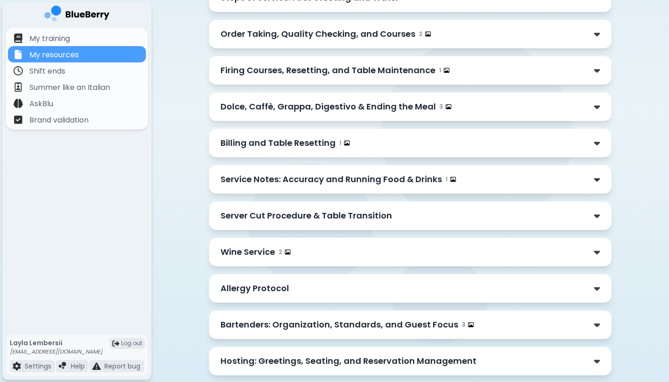
click at [585, 101] on div "Dolce, Caffè, Grappa, Digestivo & Ending the Meal 3" at bounding box center [411, 106] width 380 height 13
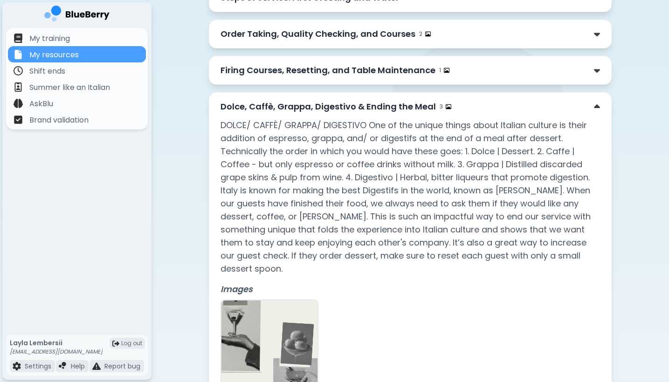
click at [585, 101] on div "Dolce, Caffè, Grappa, Digestivo & Ending the Meal 3" at bounding box center [411, 106] width 380 height 13
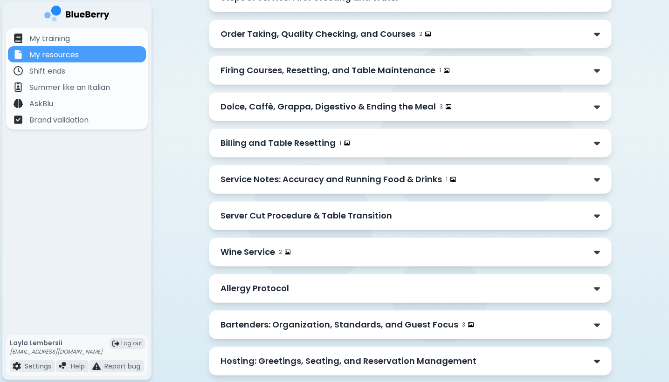
click at [585, 101] on div "Dolce, Caffè, Grappa, Digestivo & Ending the Meal 3" at bounding box center [411, 106] width 380 height 13
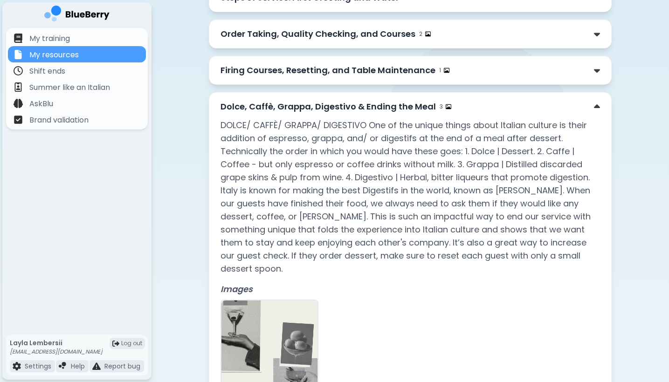
click at [593, 119] on p "DOLCE/ CAFFÈ/ GRAPPA/ DIGESTIVO One of the unique things about Italian culture …" at bounding box center [411, 197] width 380 height 157
click at [594, 104] on div "Dolce, Caffè, Grappa, Digestivo & Ending the Meal 3" at bounding box center [411, 106] width 380 height 13
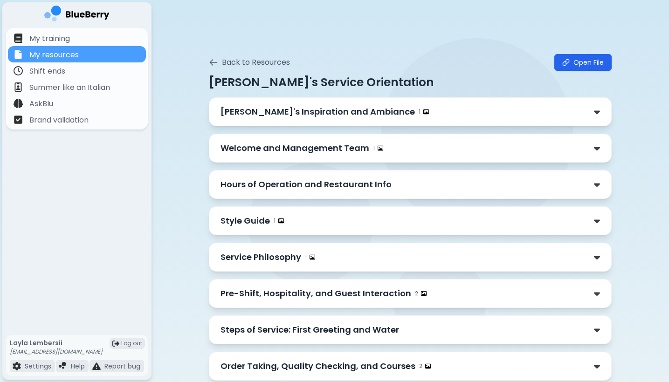
scroll to position [0, 0]
